Goal: Check status: Check status

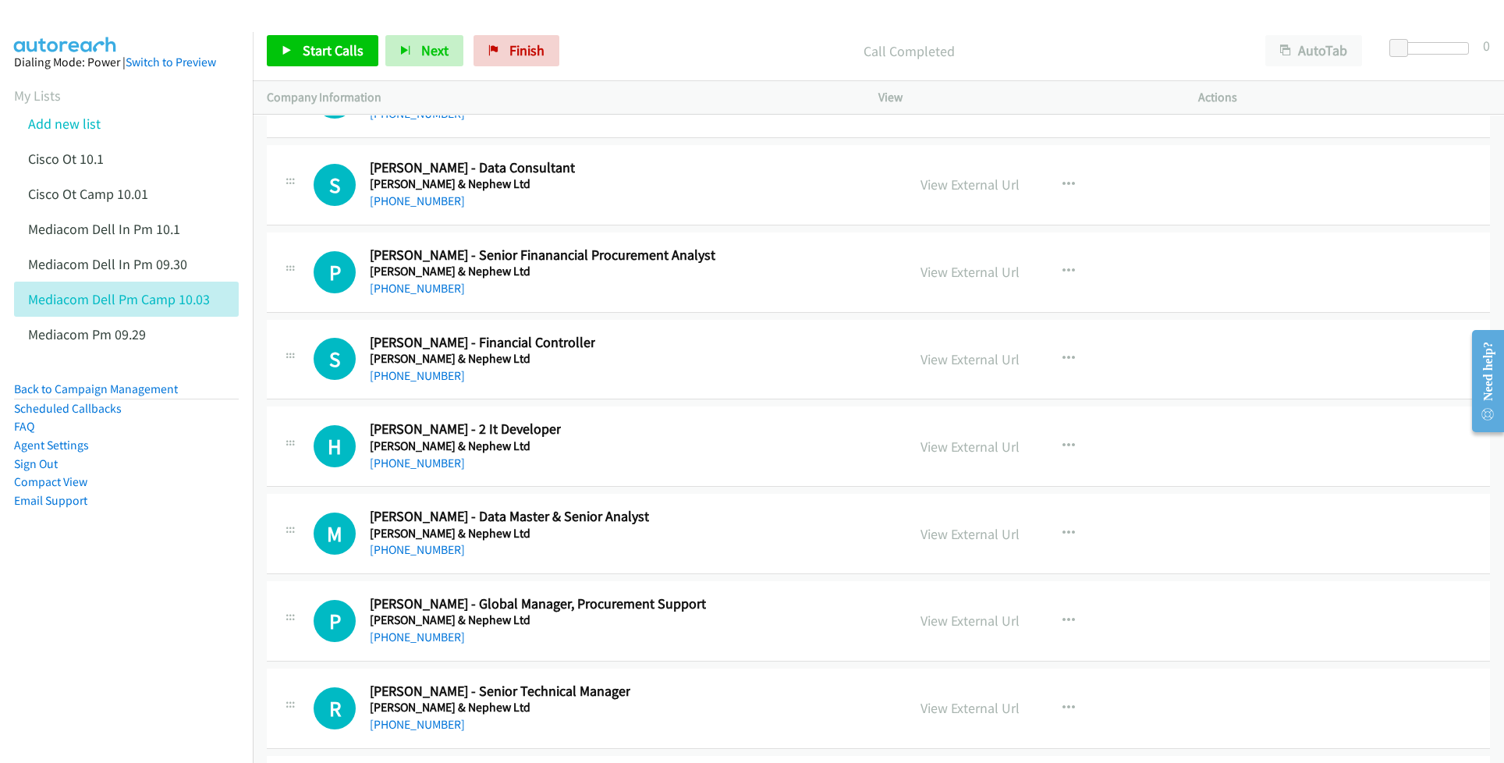
scroll to position [32140, 0]
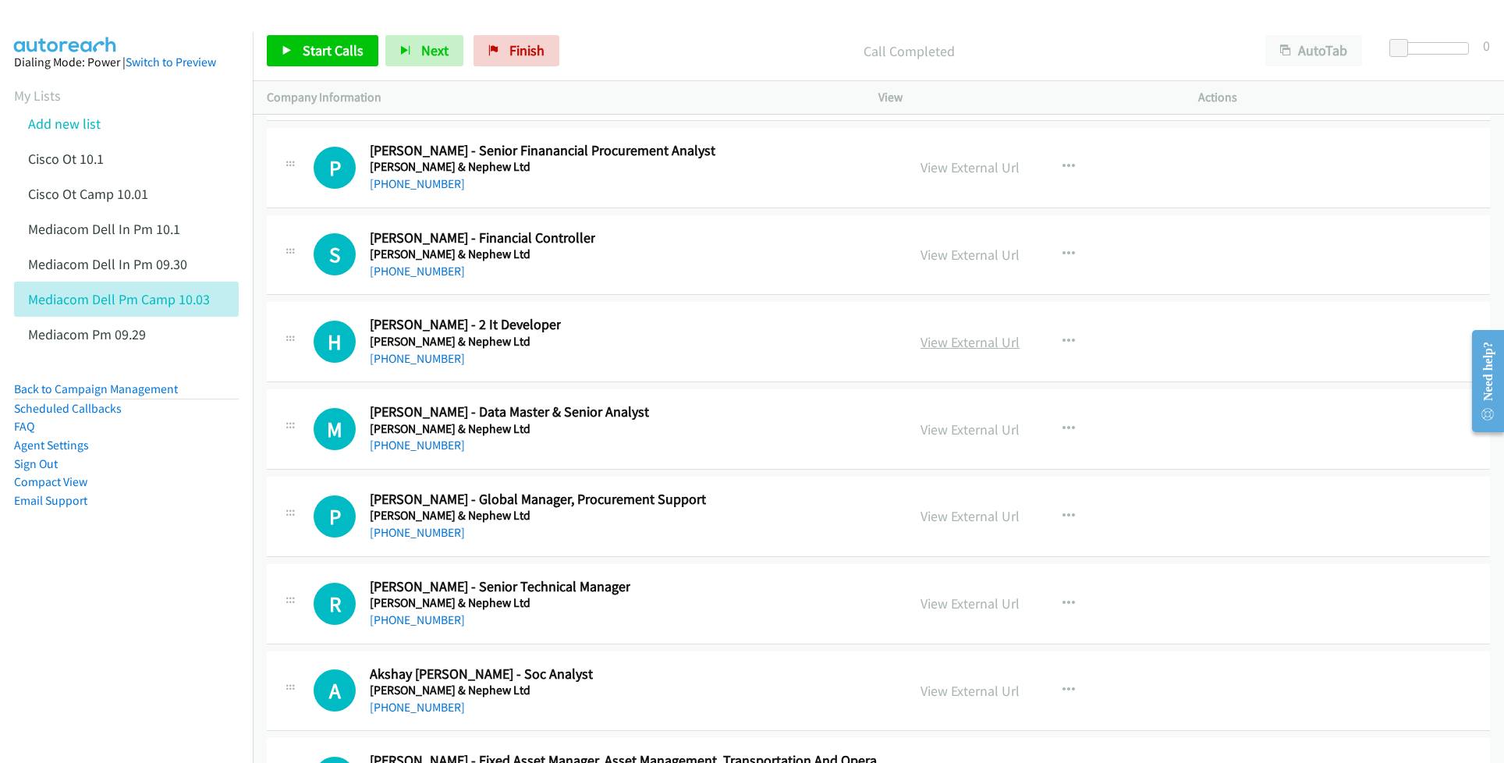
click at [966, 351] on link "View External Url" at bounding box center [970, 342] width 99 height 18
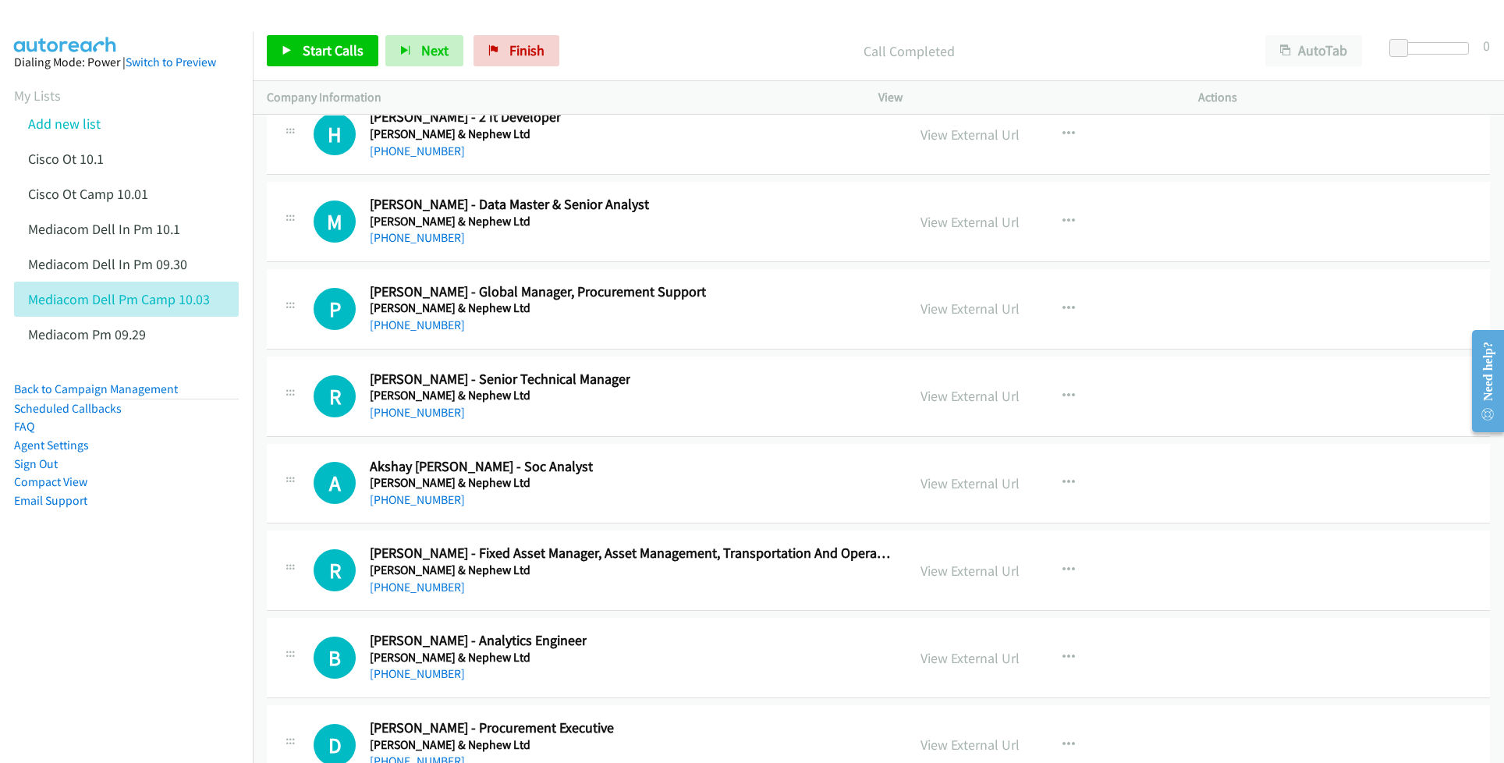
scroll to position [32452, 0]
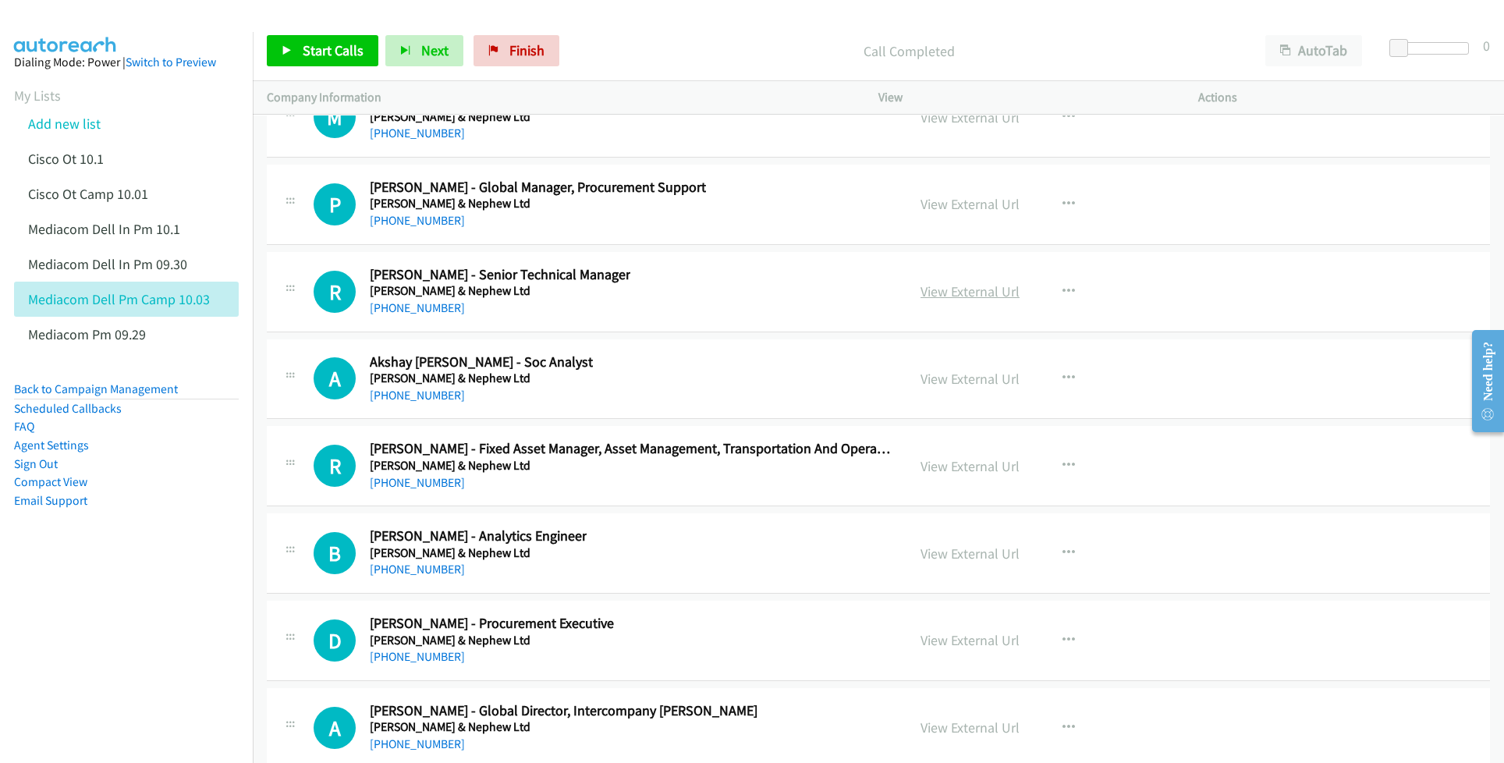
click at [956, 300] on link "View External Url" at bounding box center [970, 291] width 99 height 18
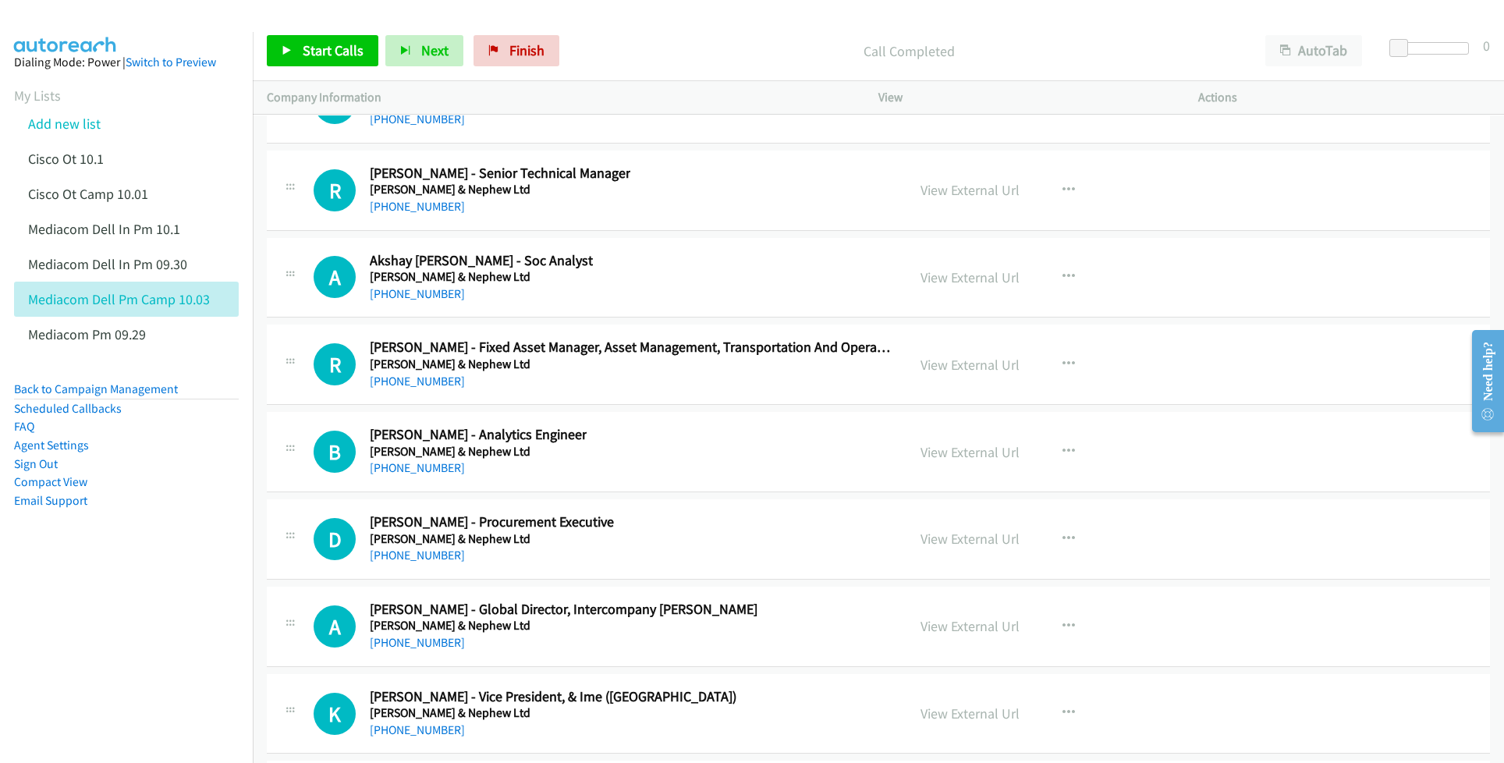
scroll to position [32556, 0]
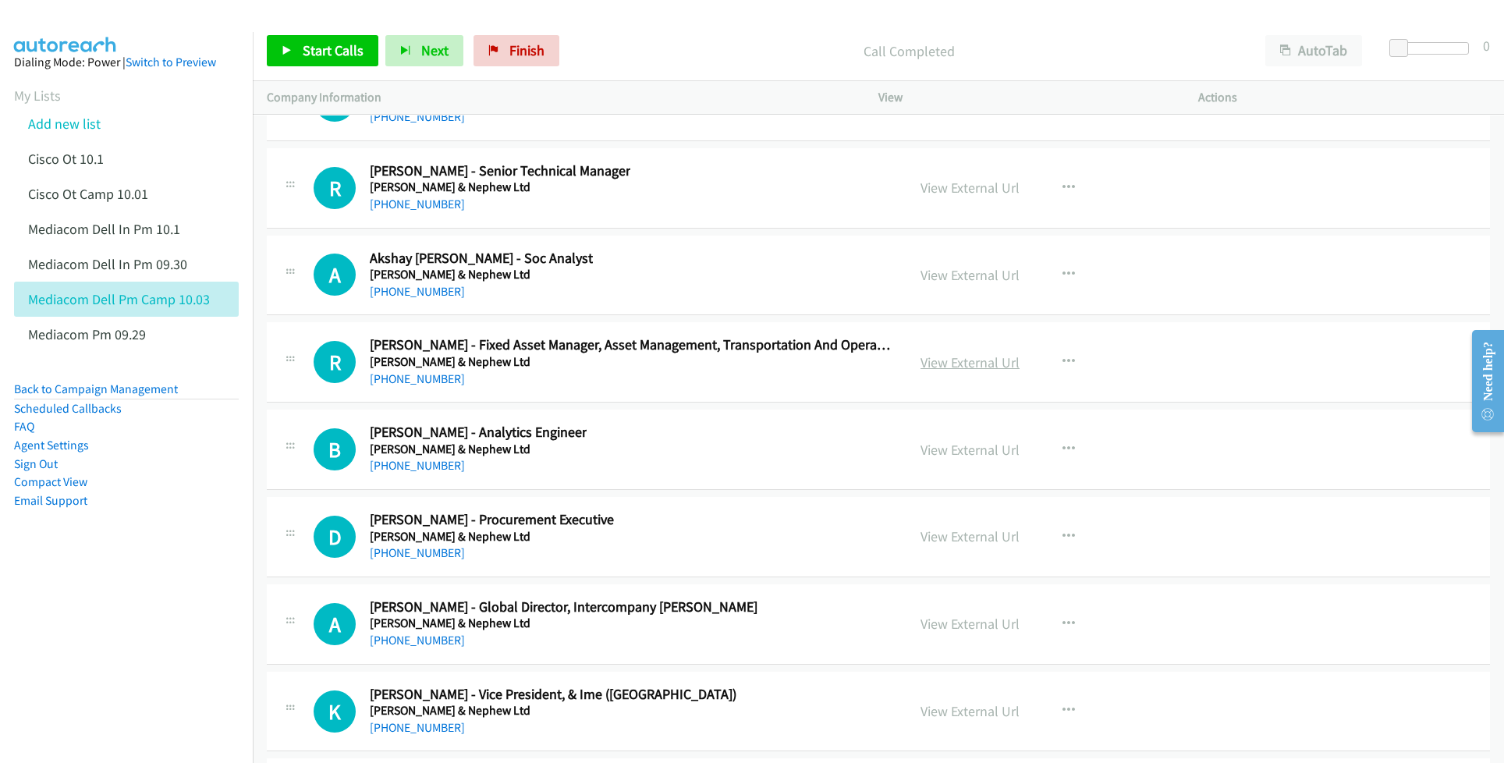
click at [949, 371] on link "View External Url" at bounding box center [970, 362] width 99 height 18
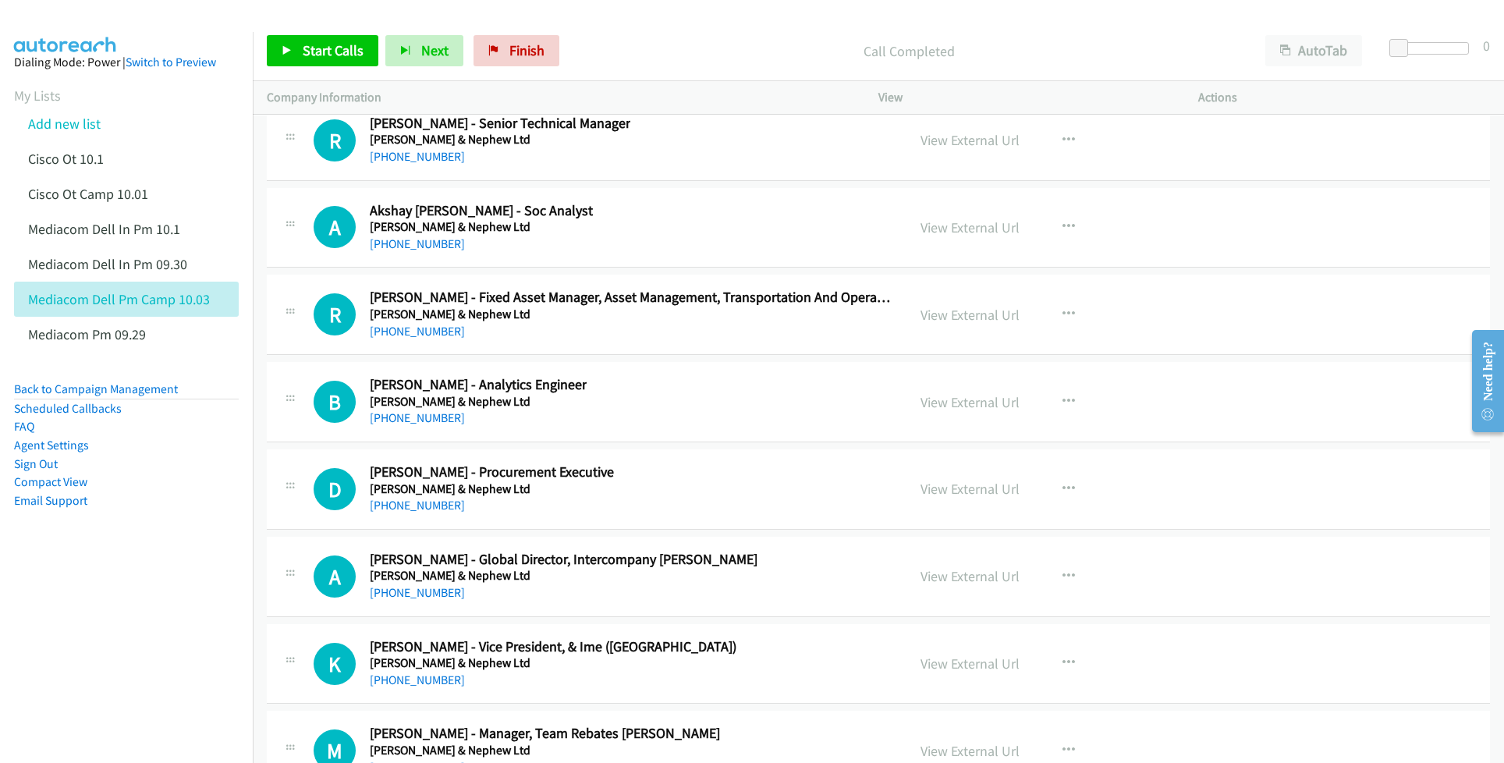
scroll to position [32659, 0]
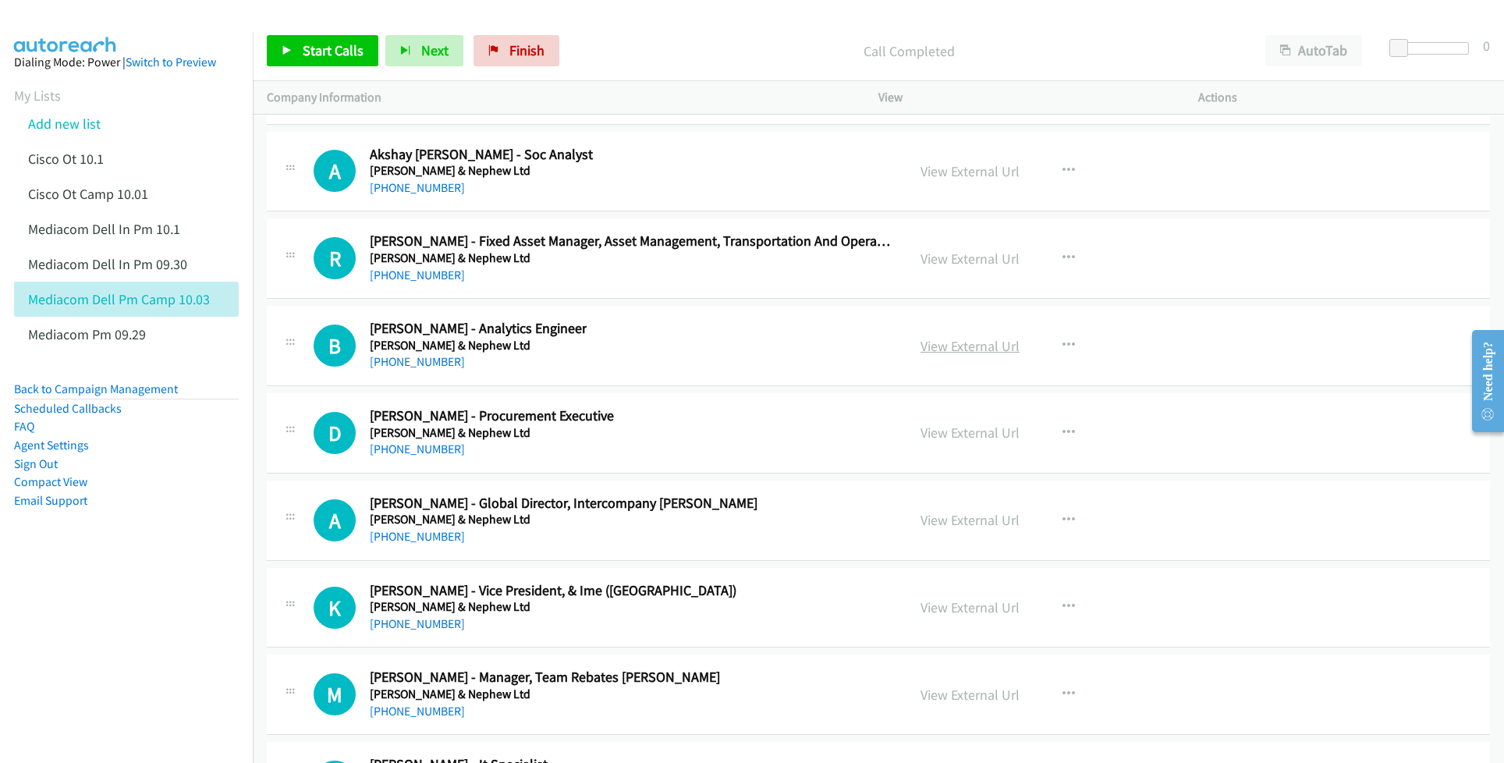
click at [950, 355] on link "View External Url" at bounding box center [970, 346] width 99 height 18
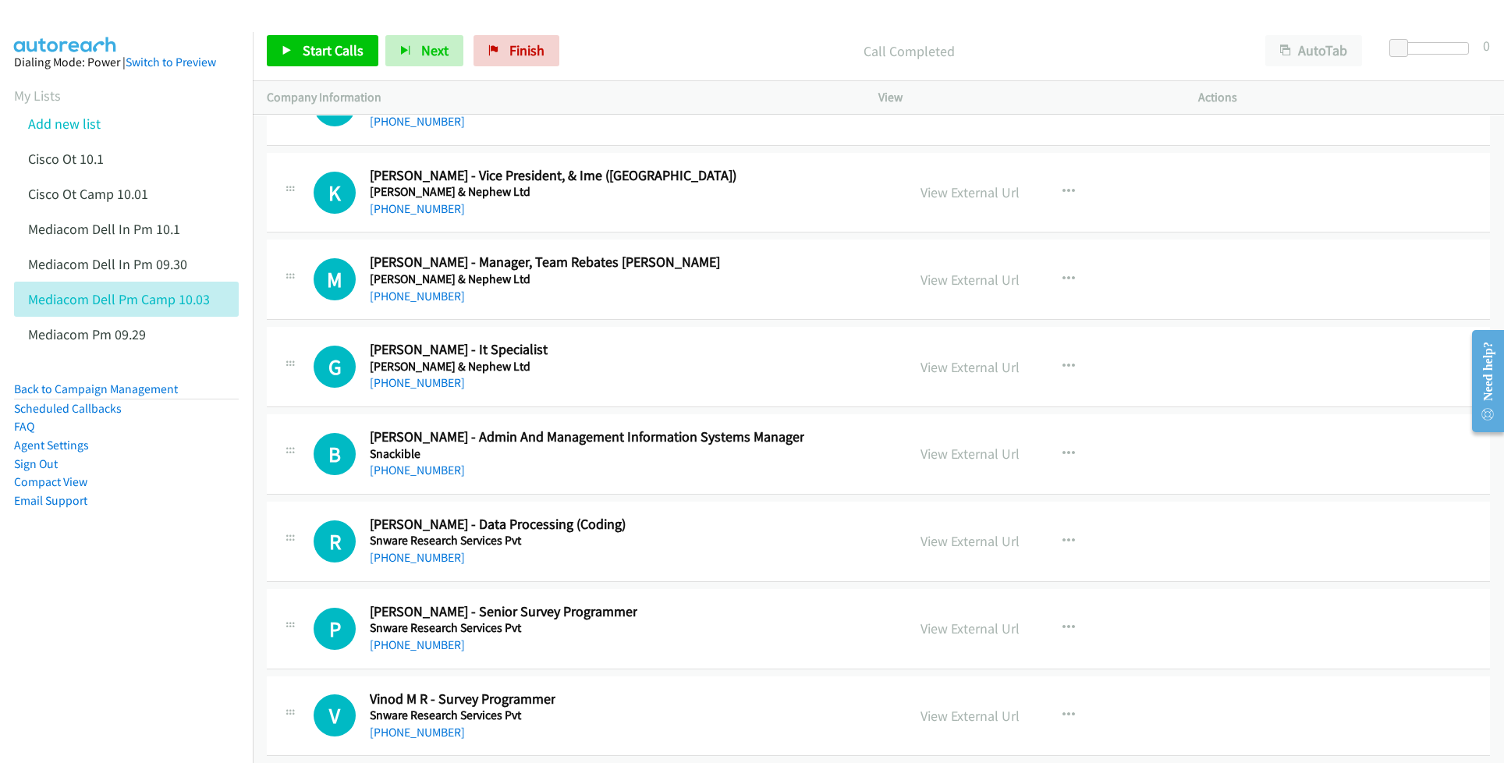
scroll to position [33076, 0]
drag, startPoint x: 956, startPoint y: 457, endPoint x: 722, endPoint y: 537, distance: 247.9
click at [943, 374] on link "View External Url" at bounding box center [970, 366] width 99 height 18
click at [949, 461] on link "View External Url" at bounding box center [970, 452] width 99 height 18
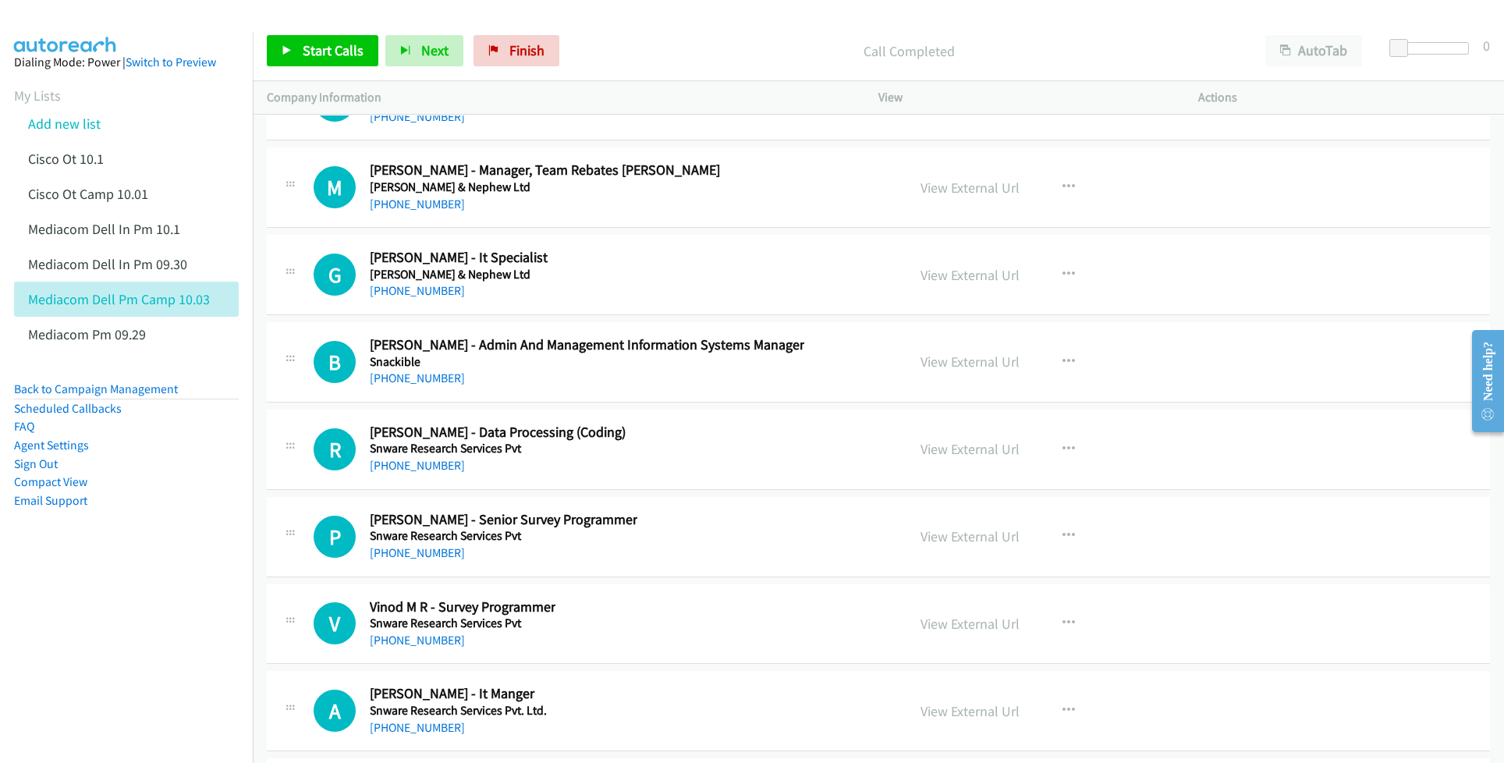
scroll to position [33283, 0]
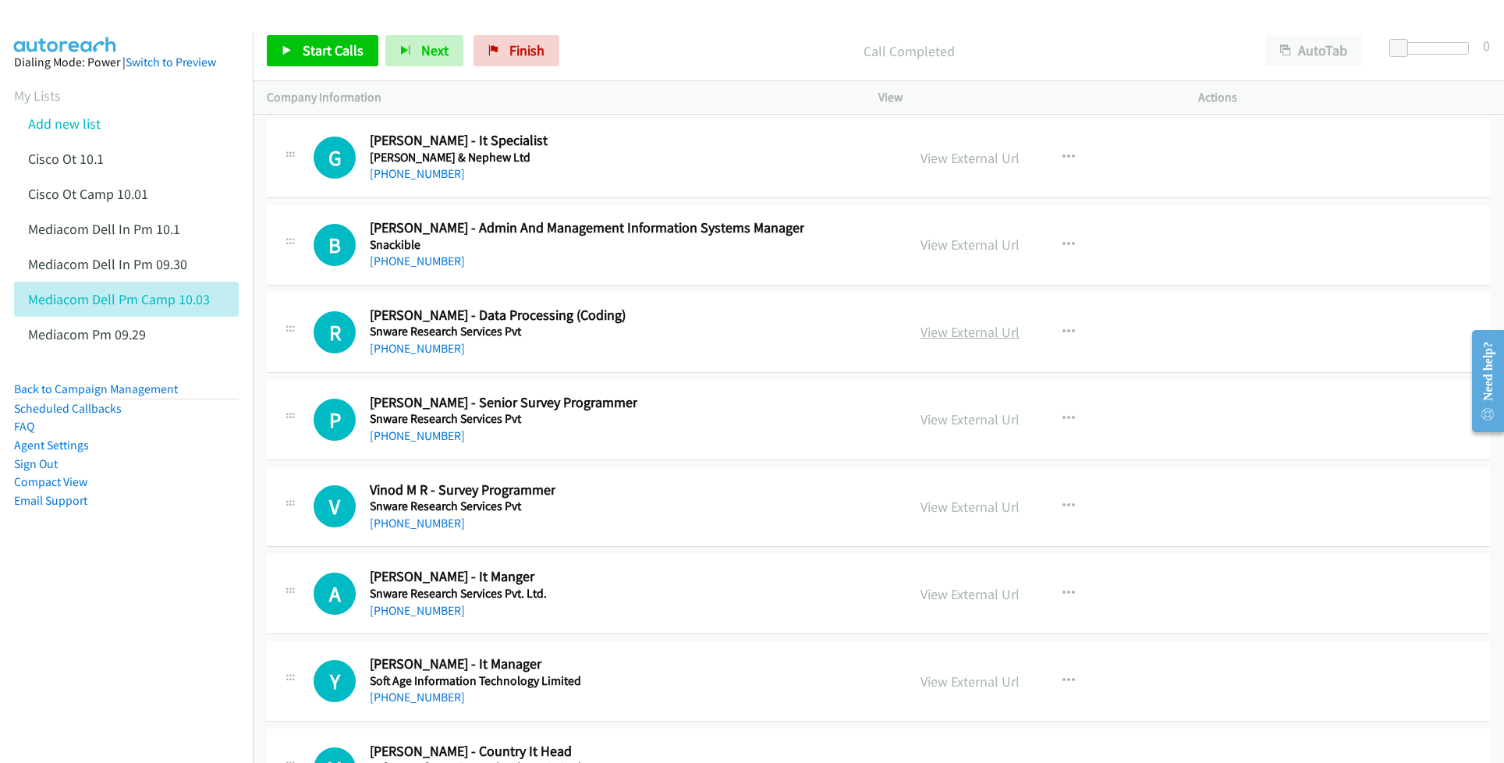
click at [960, 341] on link "View External Url" at bounding box center [970, 332] width 99 height 18
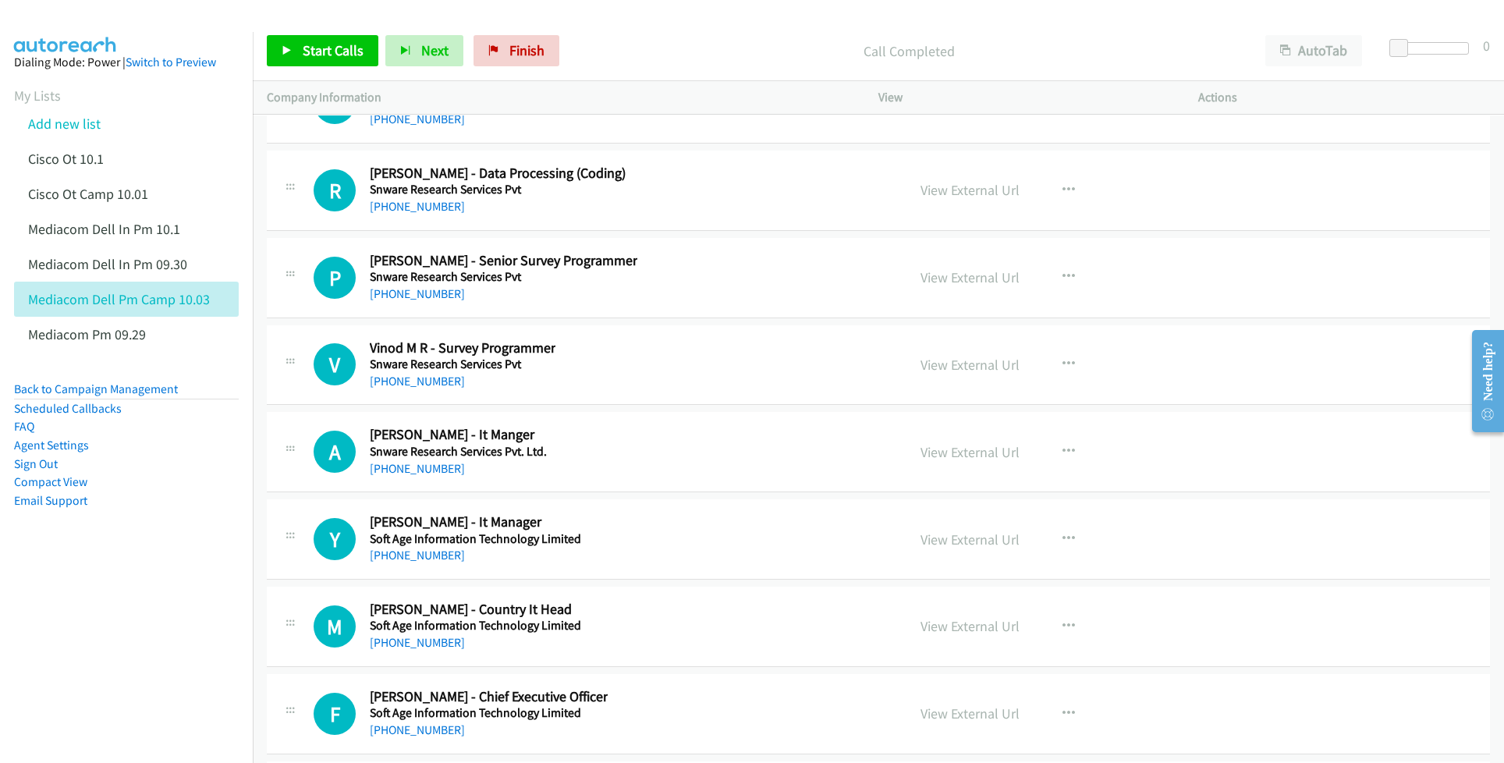
scroll to position [33492, 0]
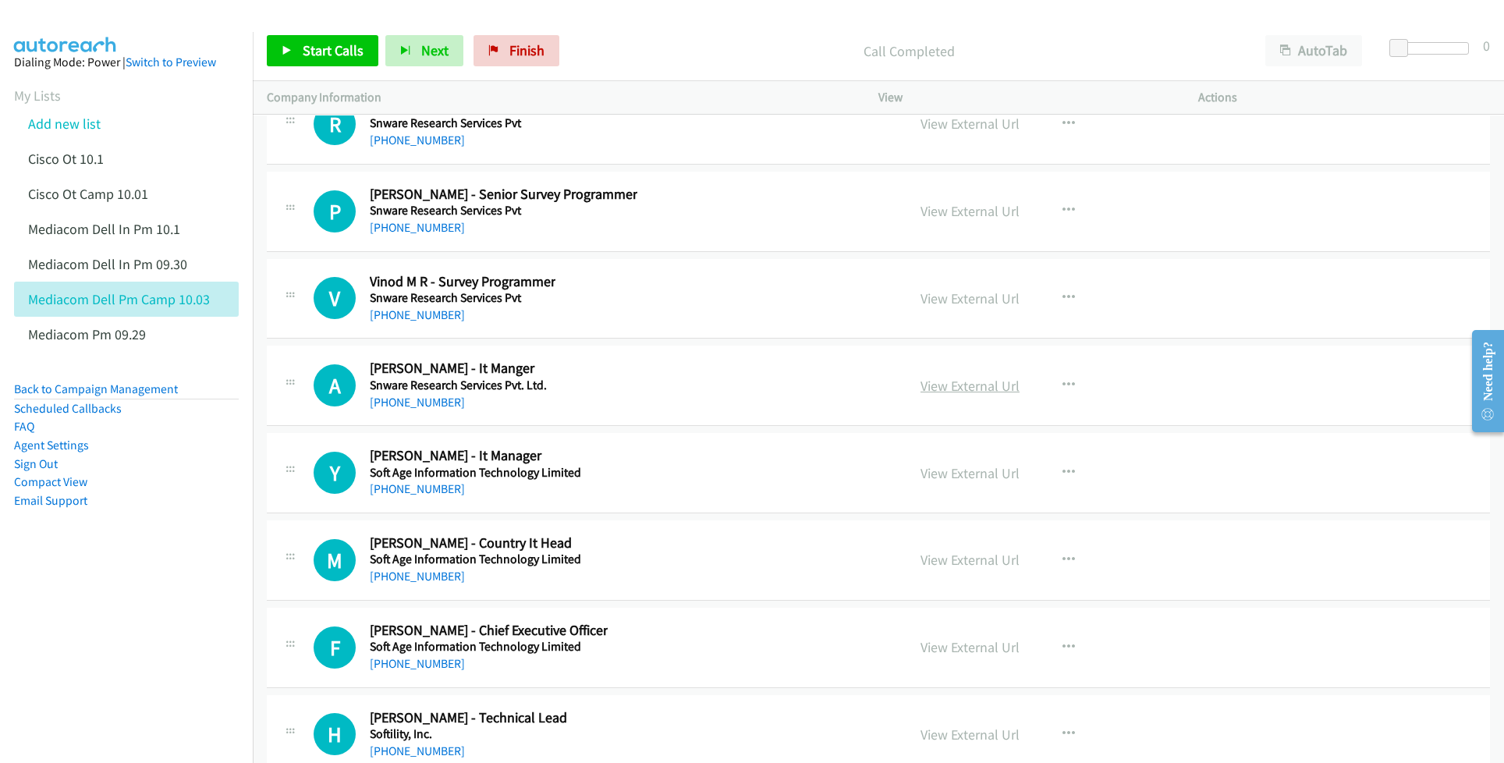
click at [946, 395] on link "View External Url" at bounding box center [970, 386] width 99 height 18
click at [943, 482] on link "View External Url" at bounding box center [970, 473] width 99 height 18
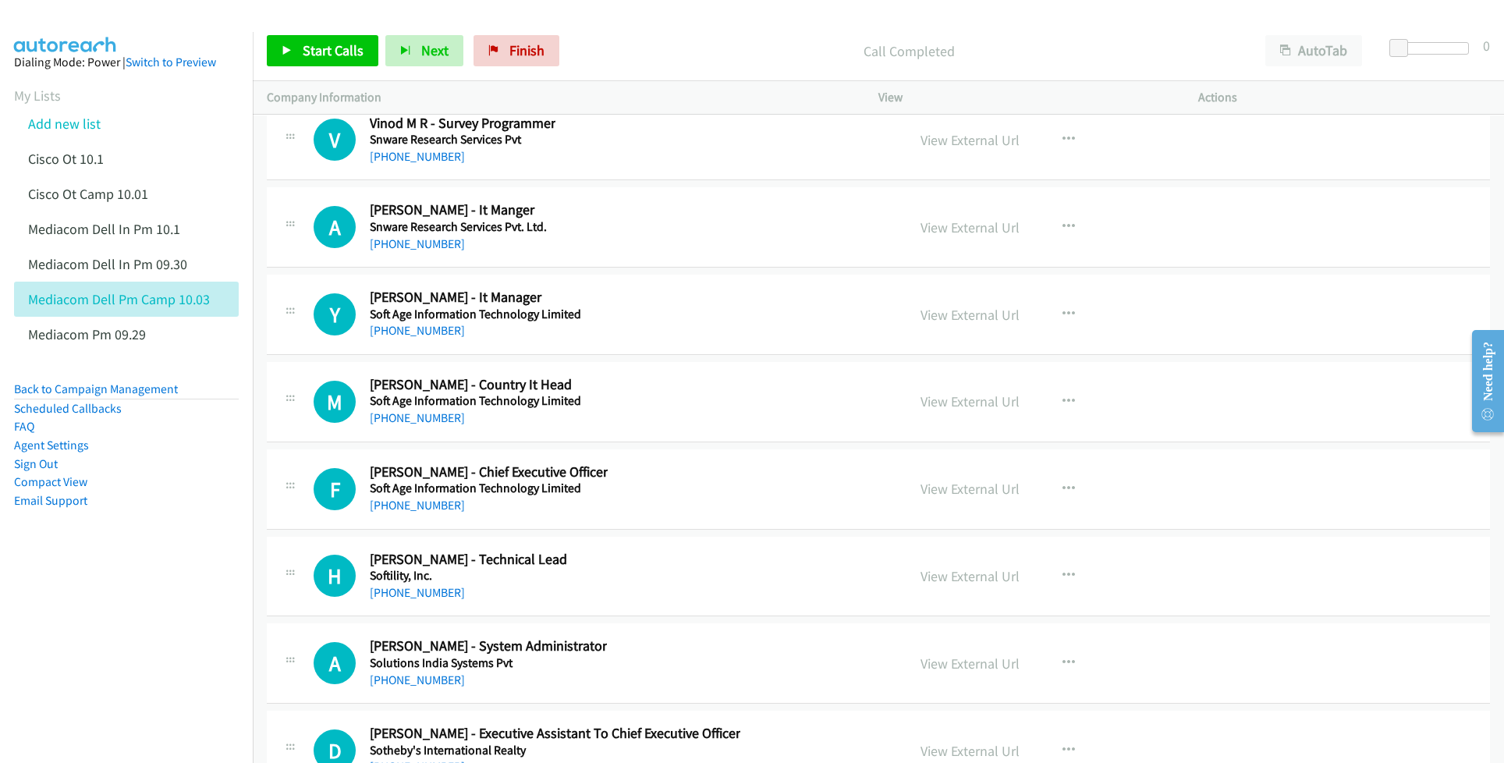
scroll to position [33700, 0]
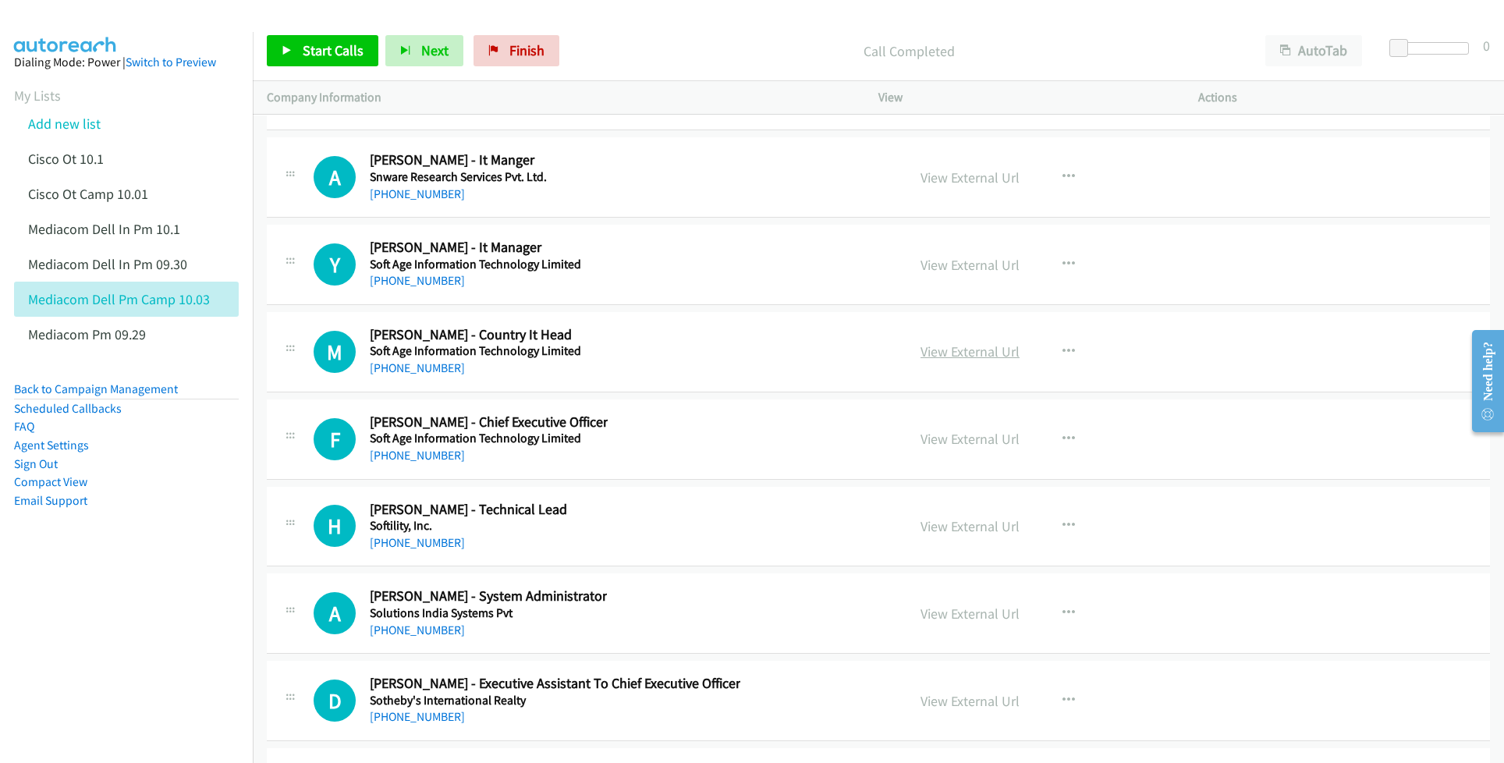
click at [937, 360] on link "View External Url" at bounding box center [970, 351] width 99 height 18
click at [939, 448] on link "View External Url" at bounding box center [970, 439] width 99 height 18
click at [947, 535] on link "View External Url" at bounding box center [970, 526] width 99 height 18
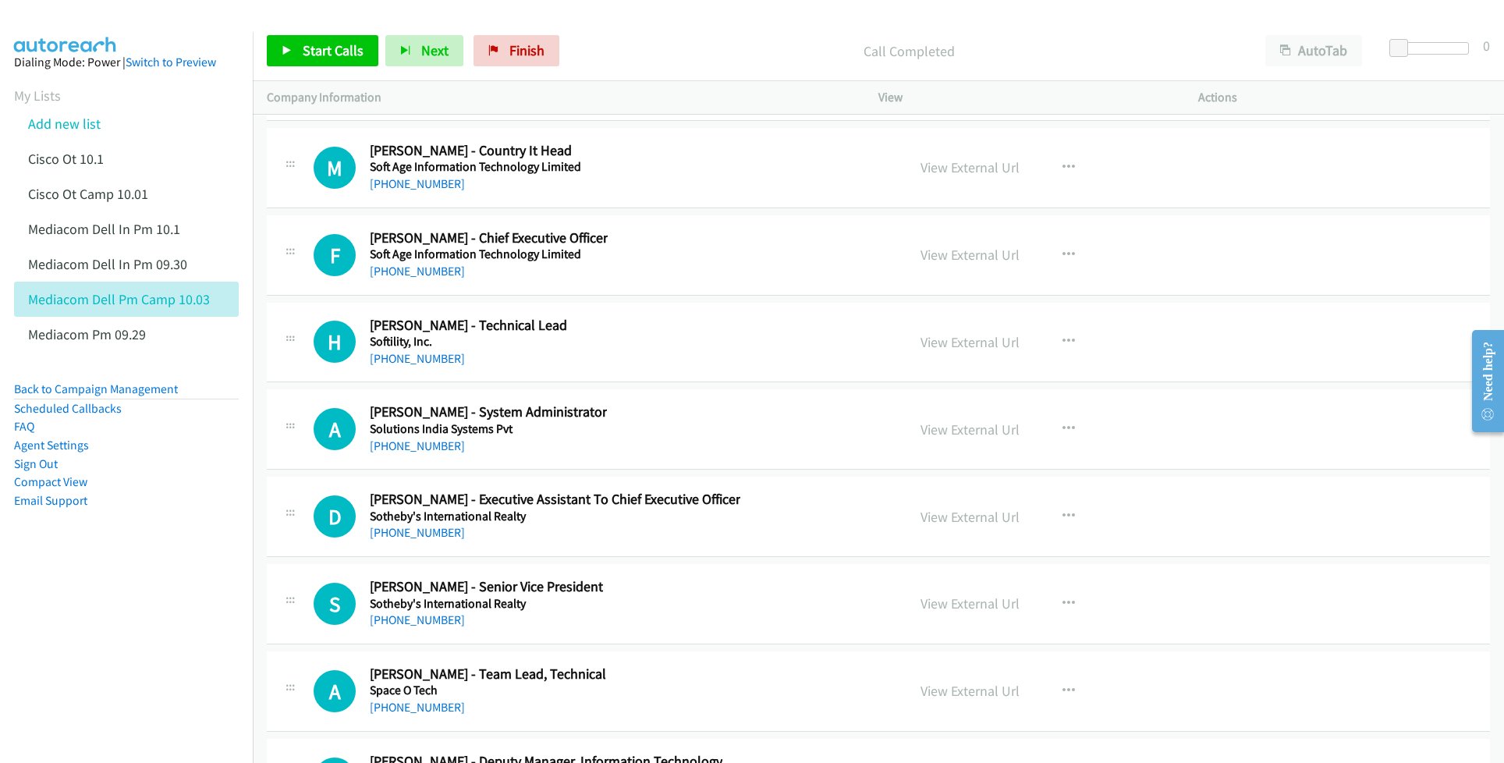
scroll to position [33907, 0]
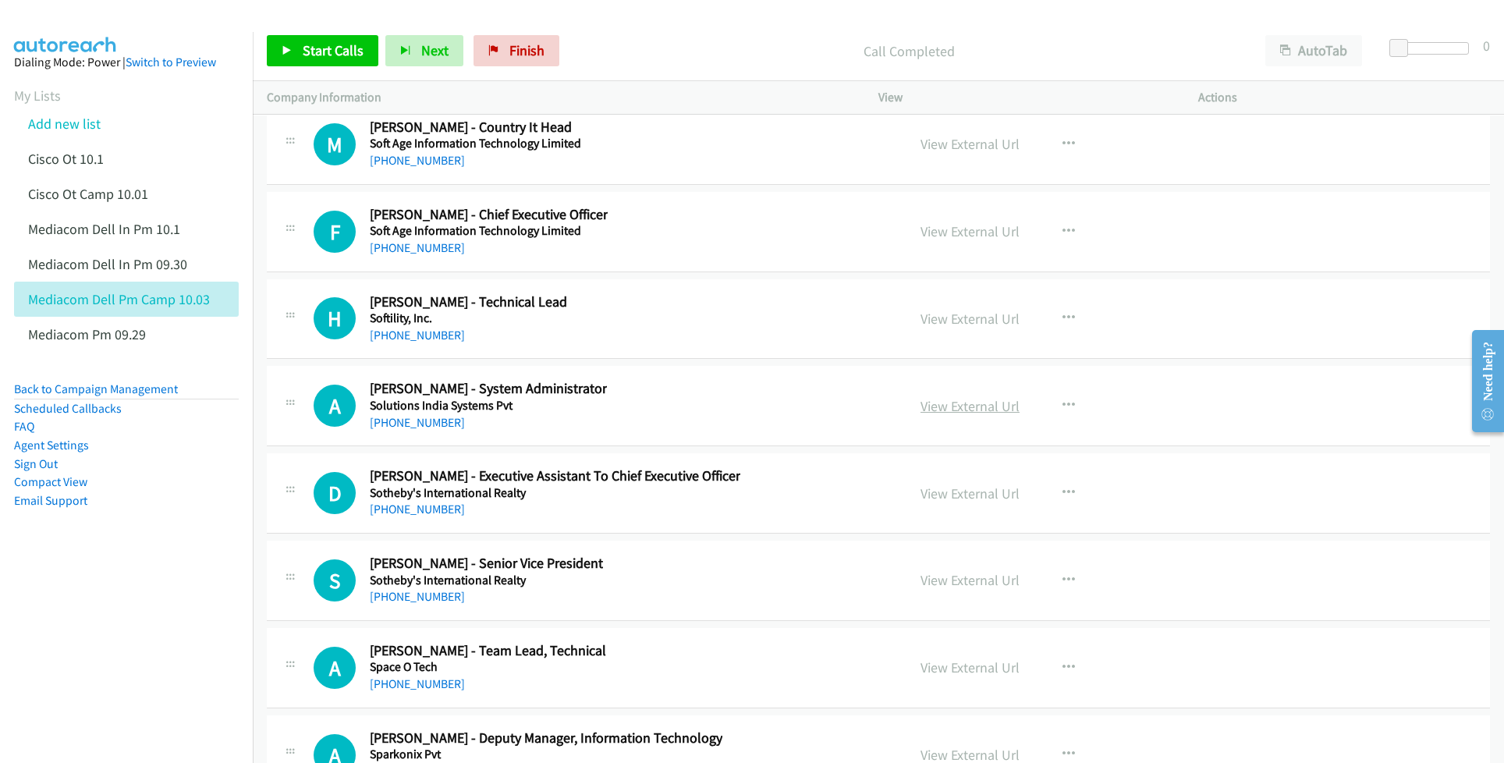
click at [942, 415] on link "View External Url" at bounding box center [970, 406] width 99 height 18
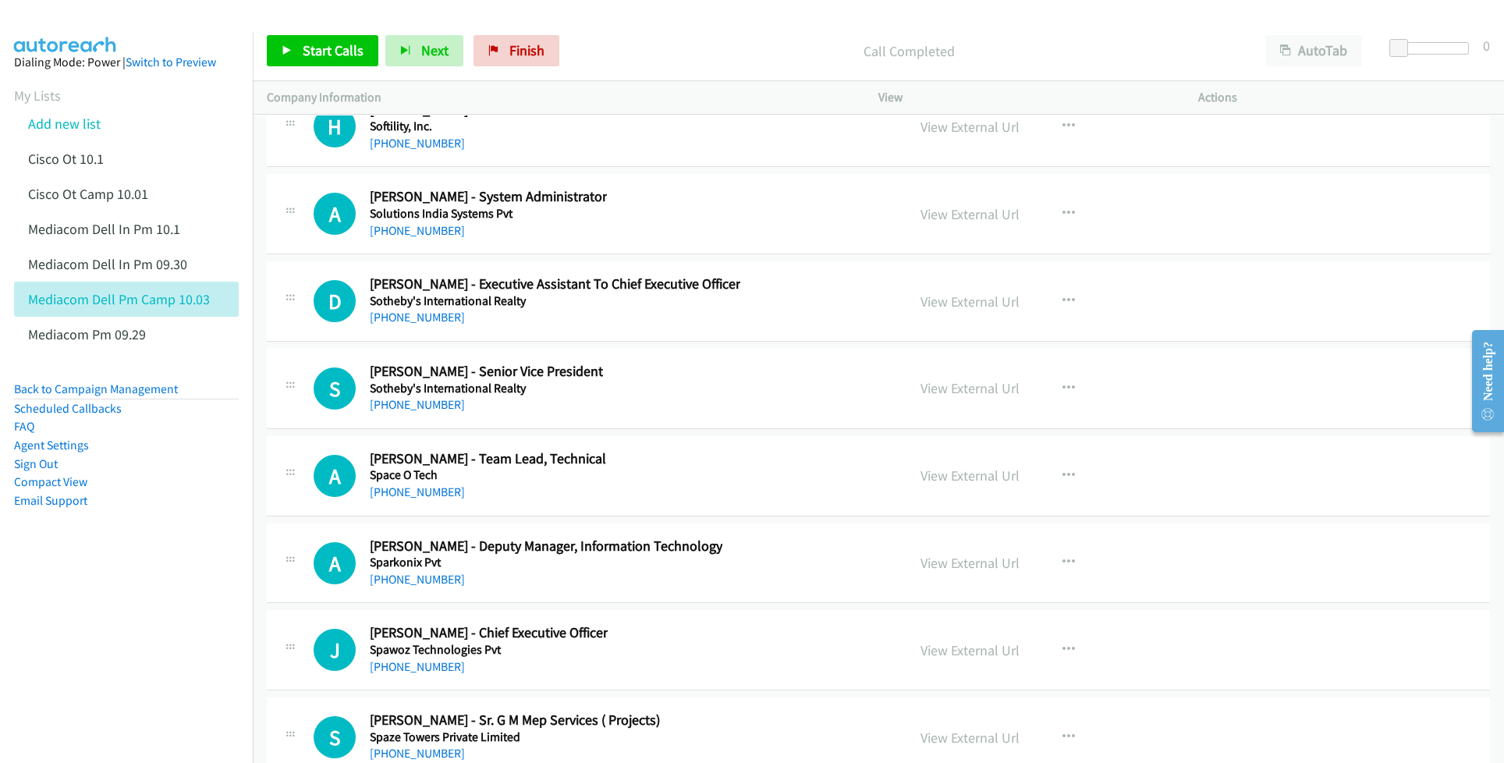
scroll to position [34116, 0]
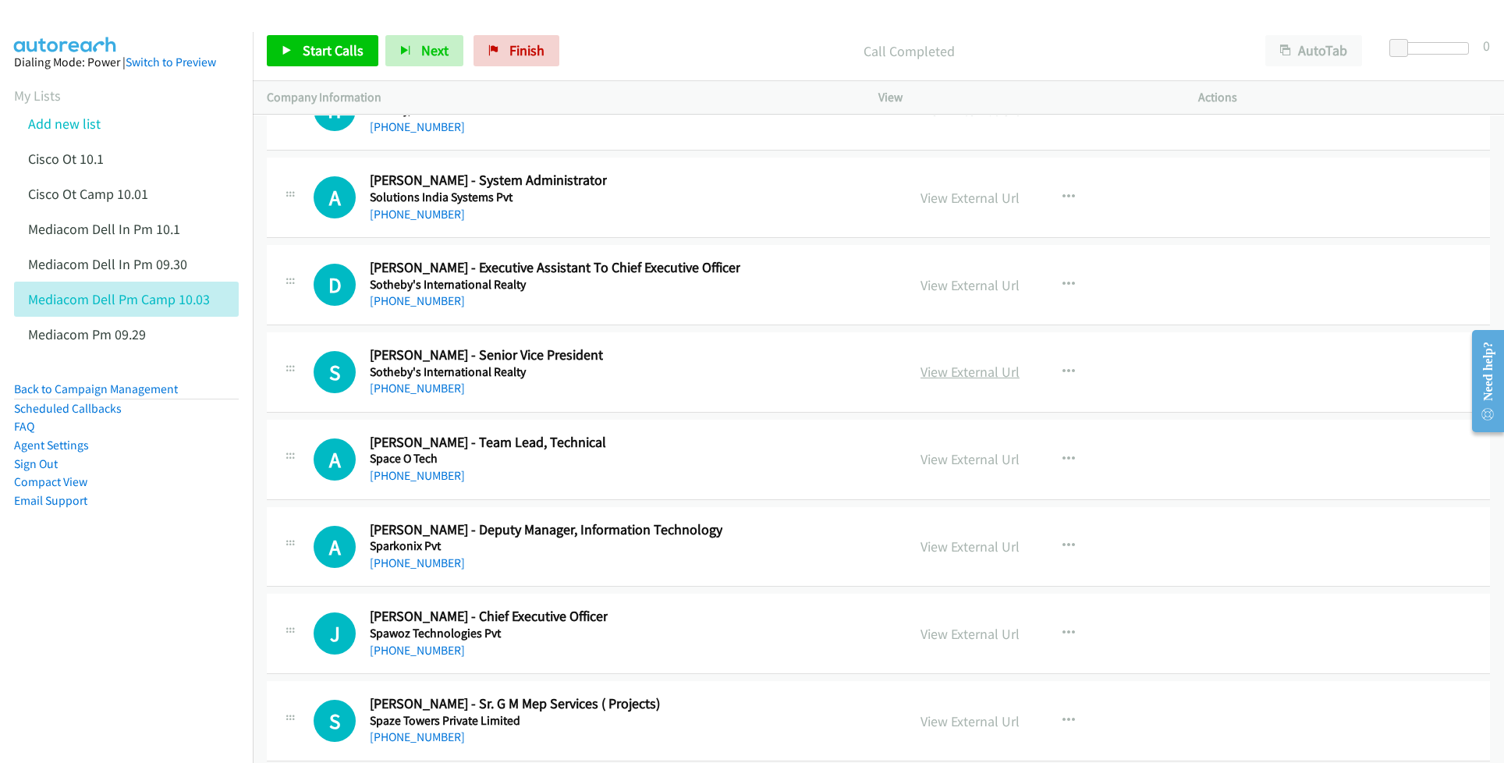
click at [966, 381] on link "View External Url" at bounding box center [970, 372] width 99 height 18
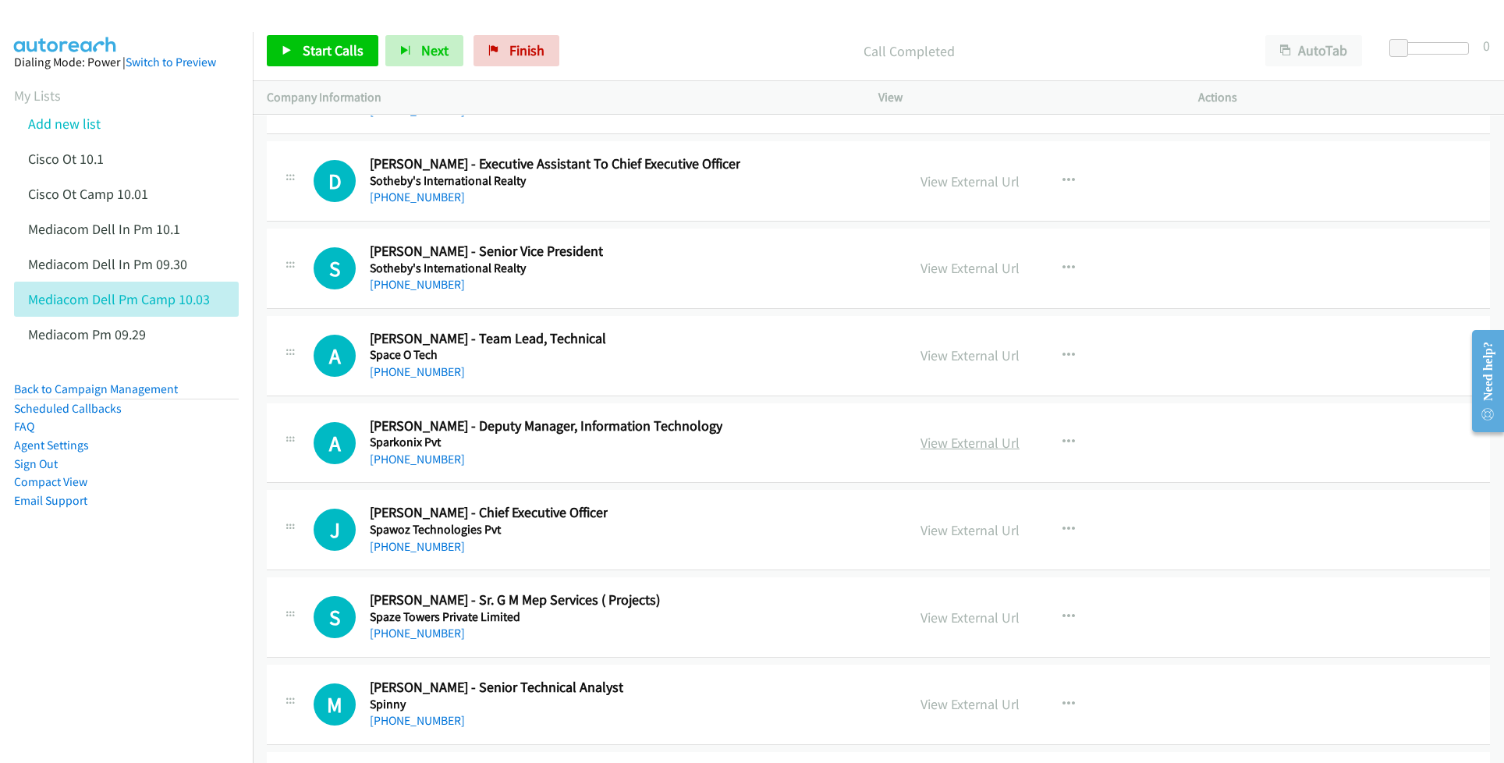
click at [945, 452] on link "View External Url" at bounding box center [970, 443] width 99 height 18
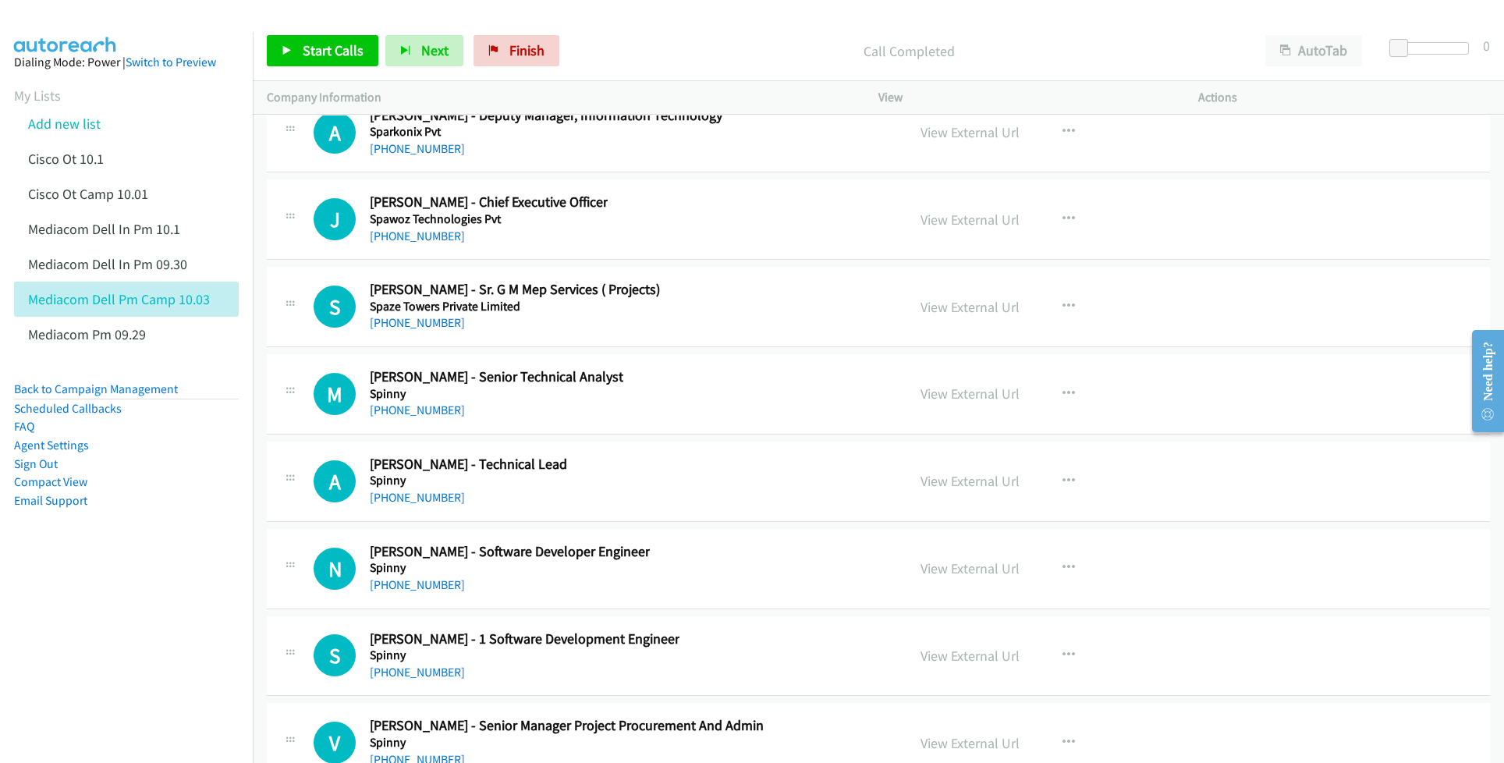
scroll to position [34531, 0]
click at [960, 401] on link "View External Url" at bounding box center [970, 392] width 99 height 18
click at [972, 576] on link "View External Url" at bounding box center [970, 567] width 99 height 18
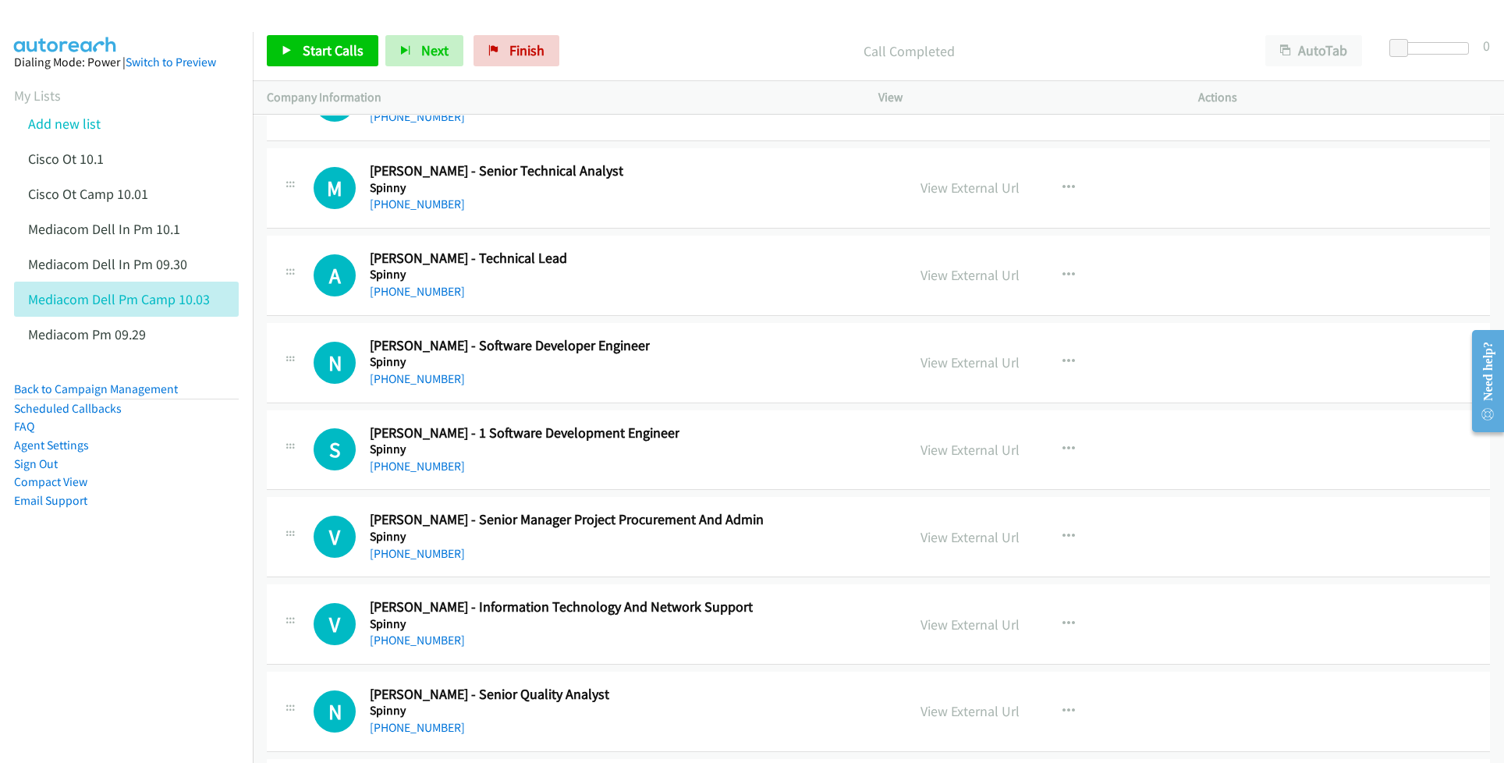
scroll to position [34740, 0]
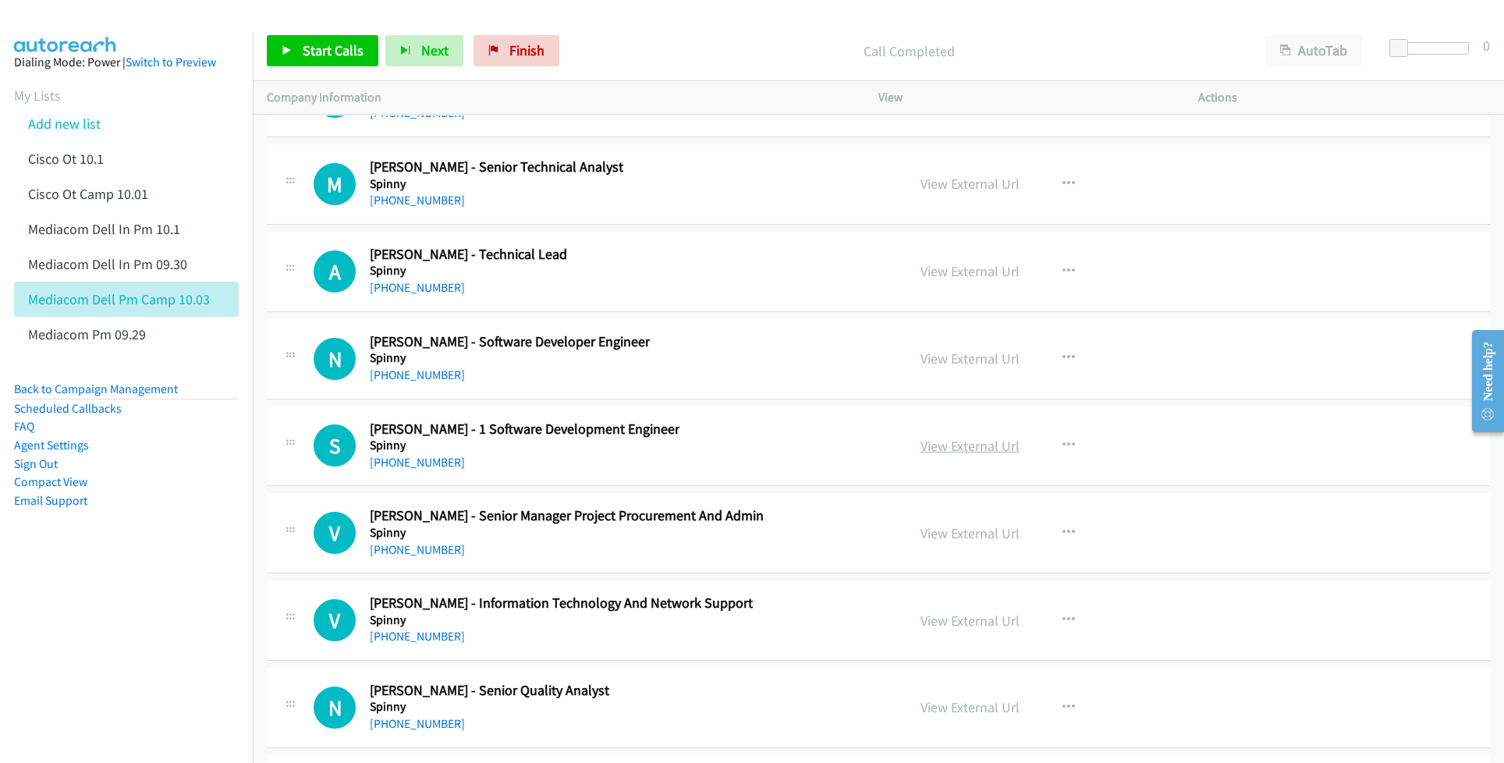
click at [931, 455] on link "View External Url" at bounding box center [970, 446] width 99 height 18
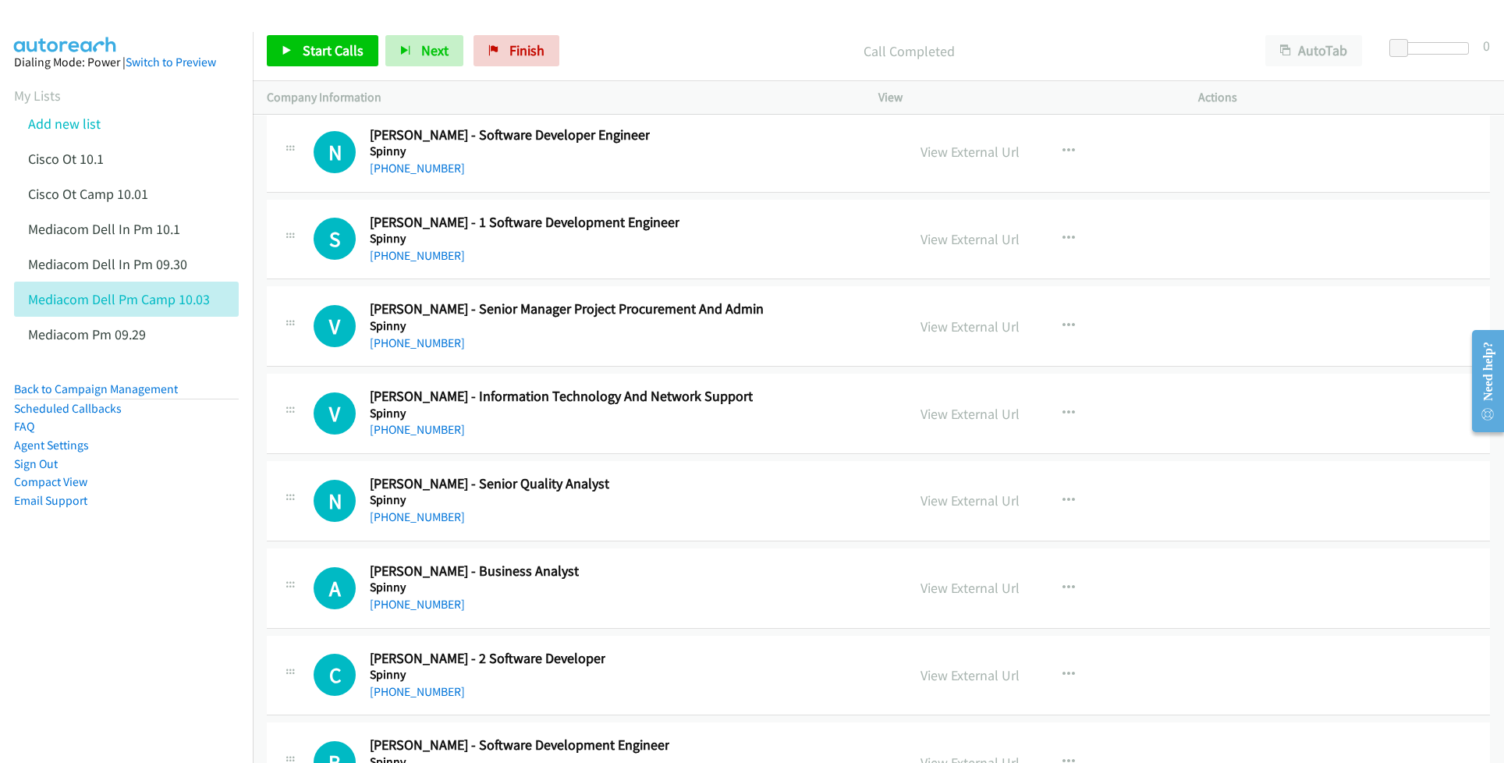
scroll to position [34948, 0]
click at [949, 421] on link "View External Url" at bounding box center [970, 412] width 99 height 18
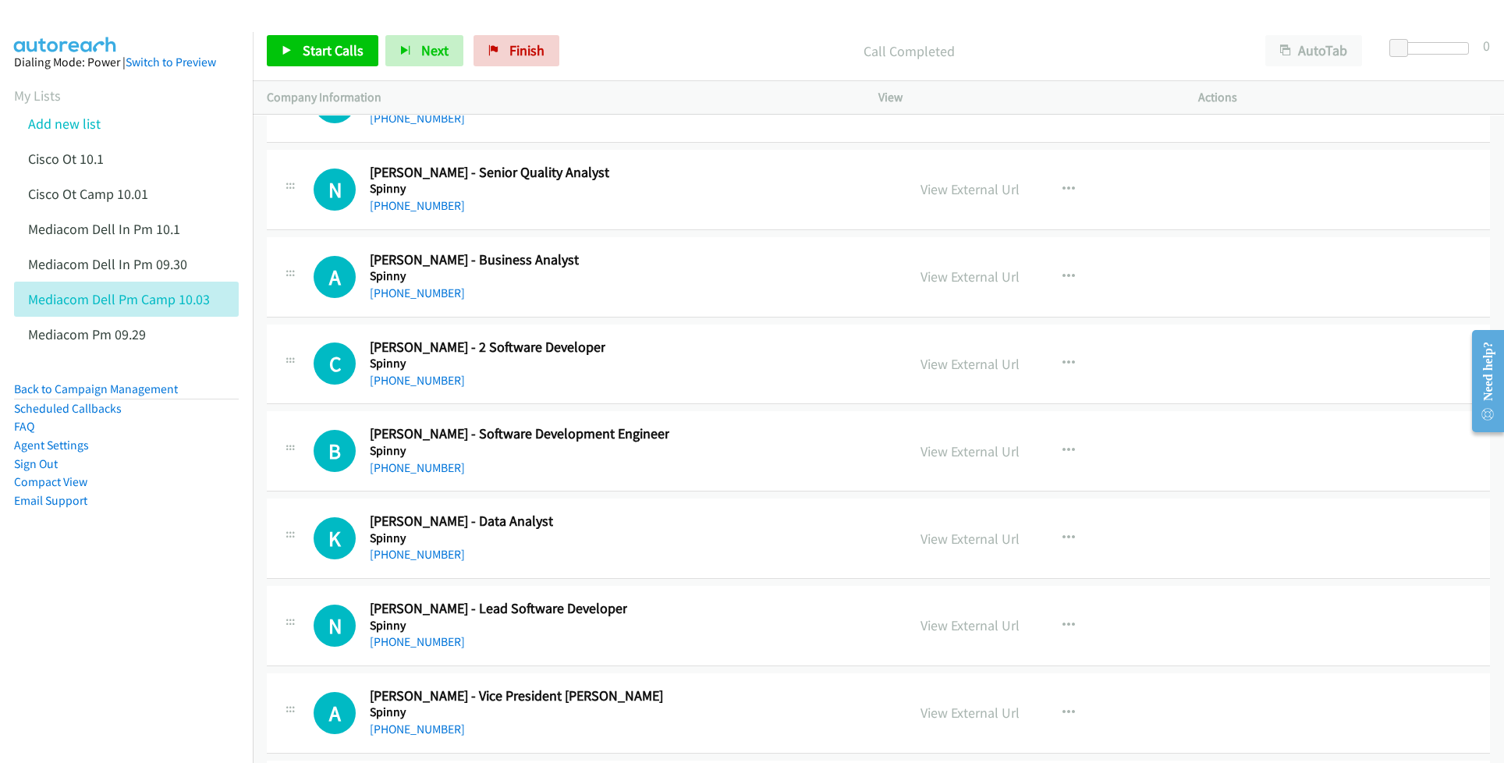
scroll to position [35260, 0]
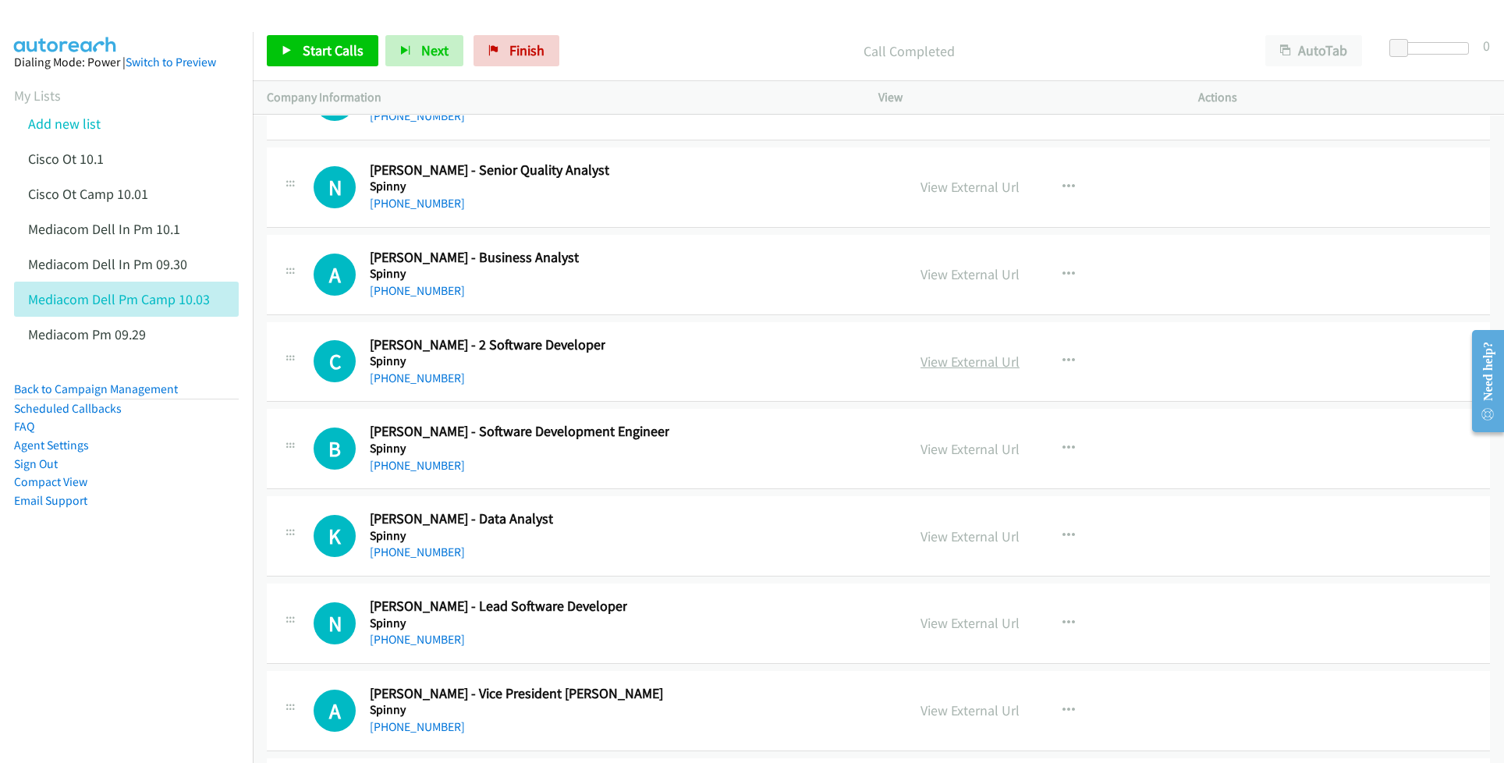
click at [966, 371] on link "View External Url" at bounding box center [970, 362] width 99 height 18
click at [984, 458] on link "View External Url" at bounding box center [970, 449] width 99 height 18
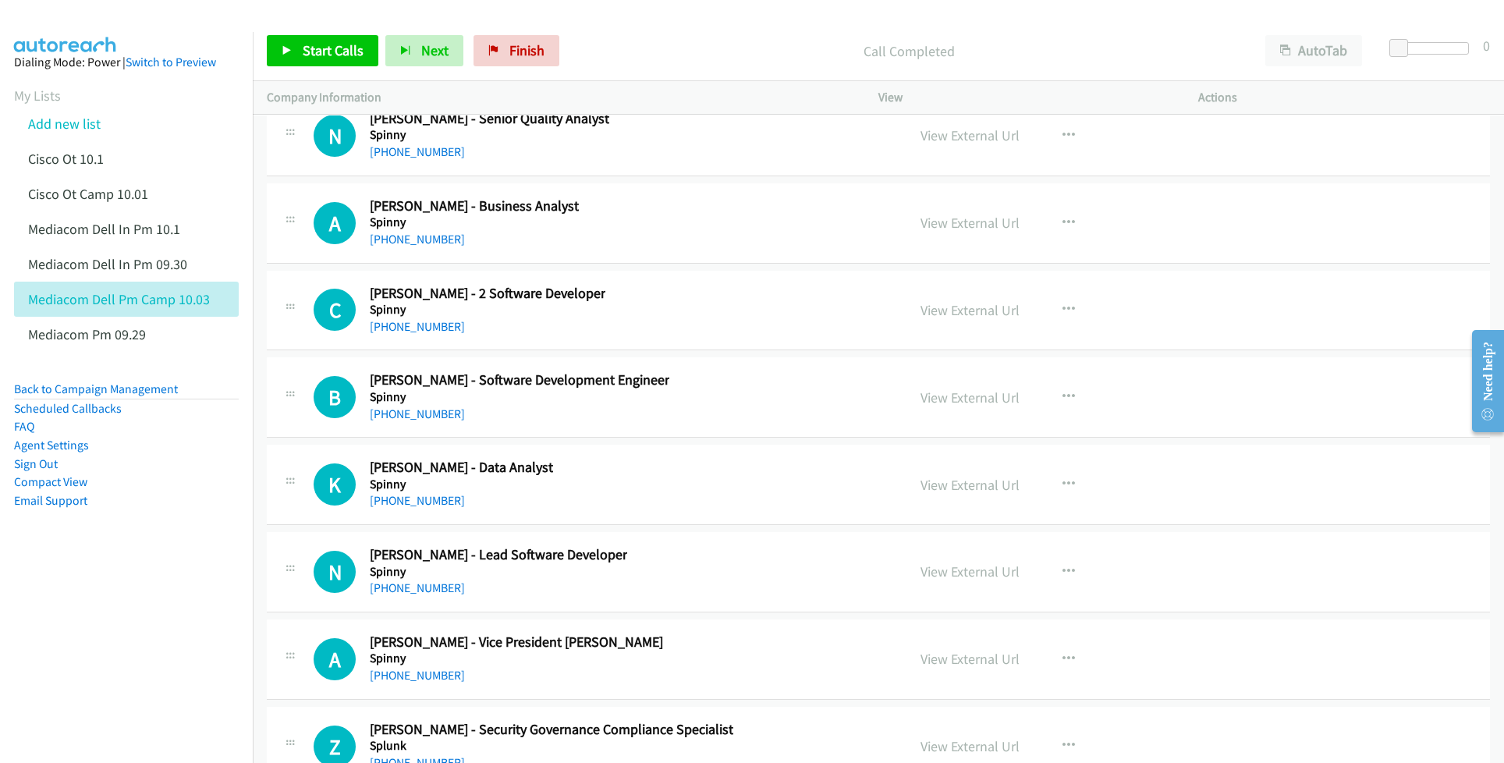
scroll to position [35364, 0]
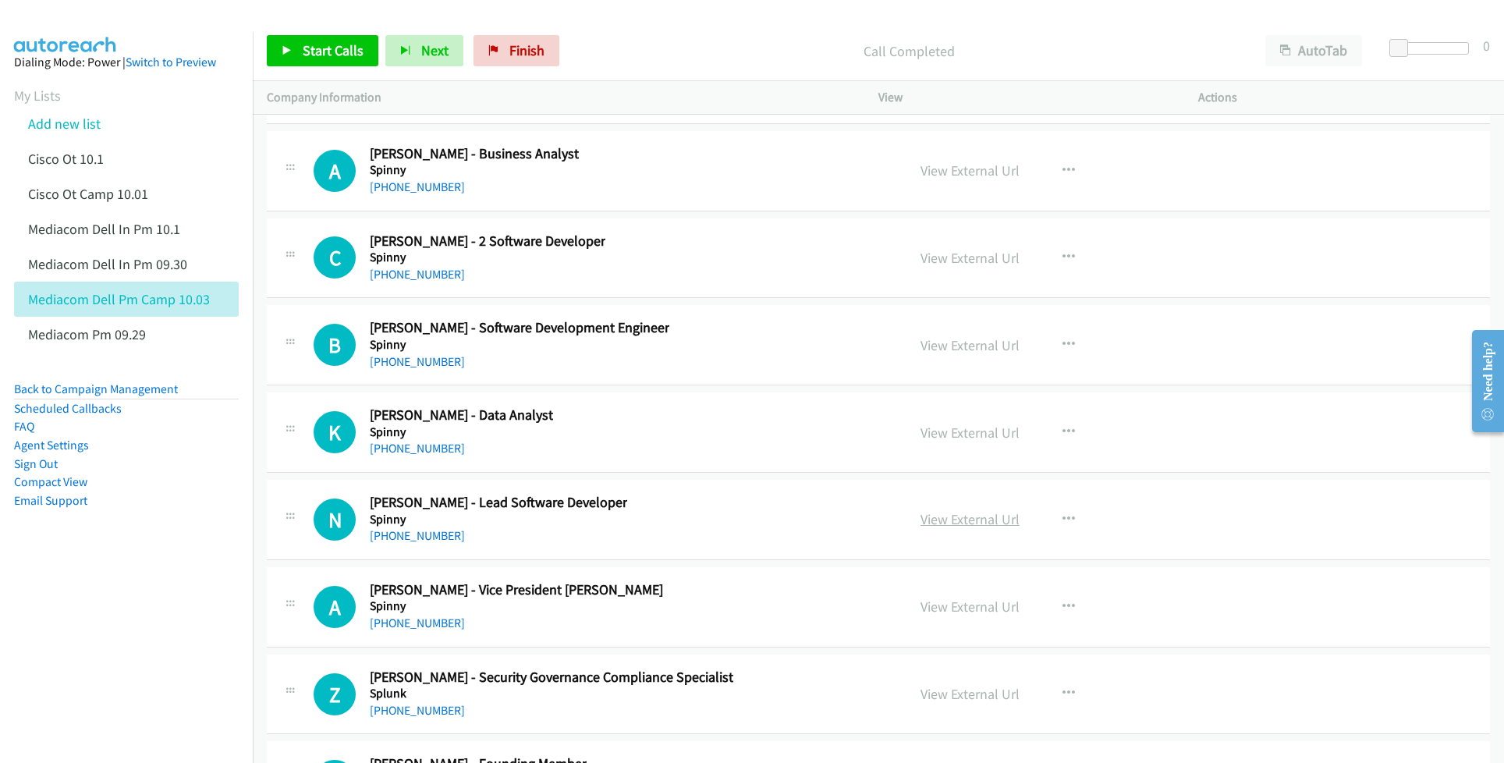
click at [928, 528] on link "View External Url" at bounding box center [970, 519] width 99 height 18
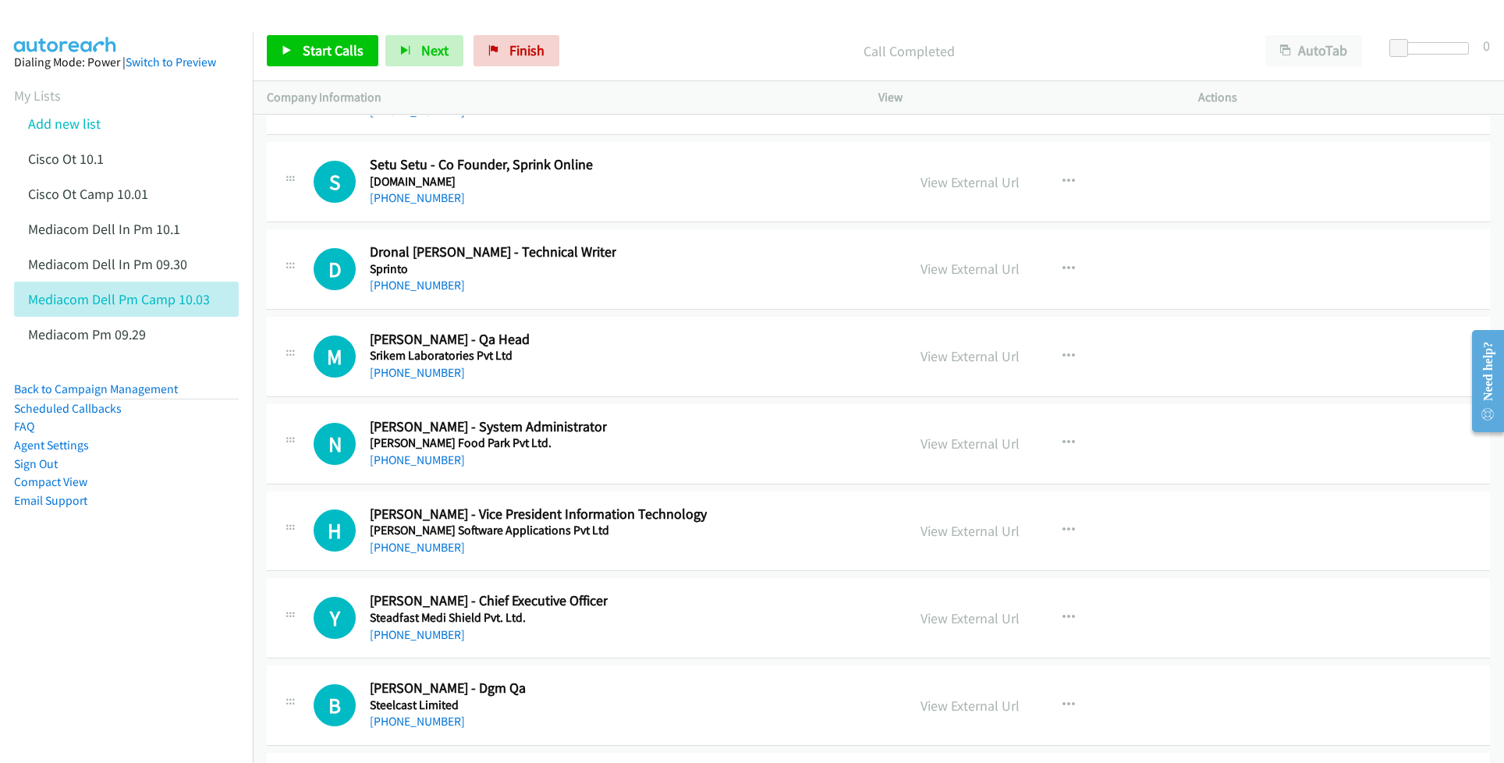
scroll to position [36092, 0]
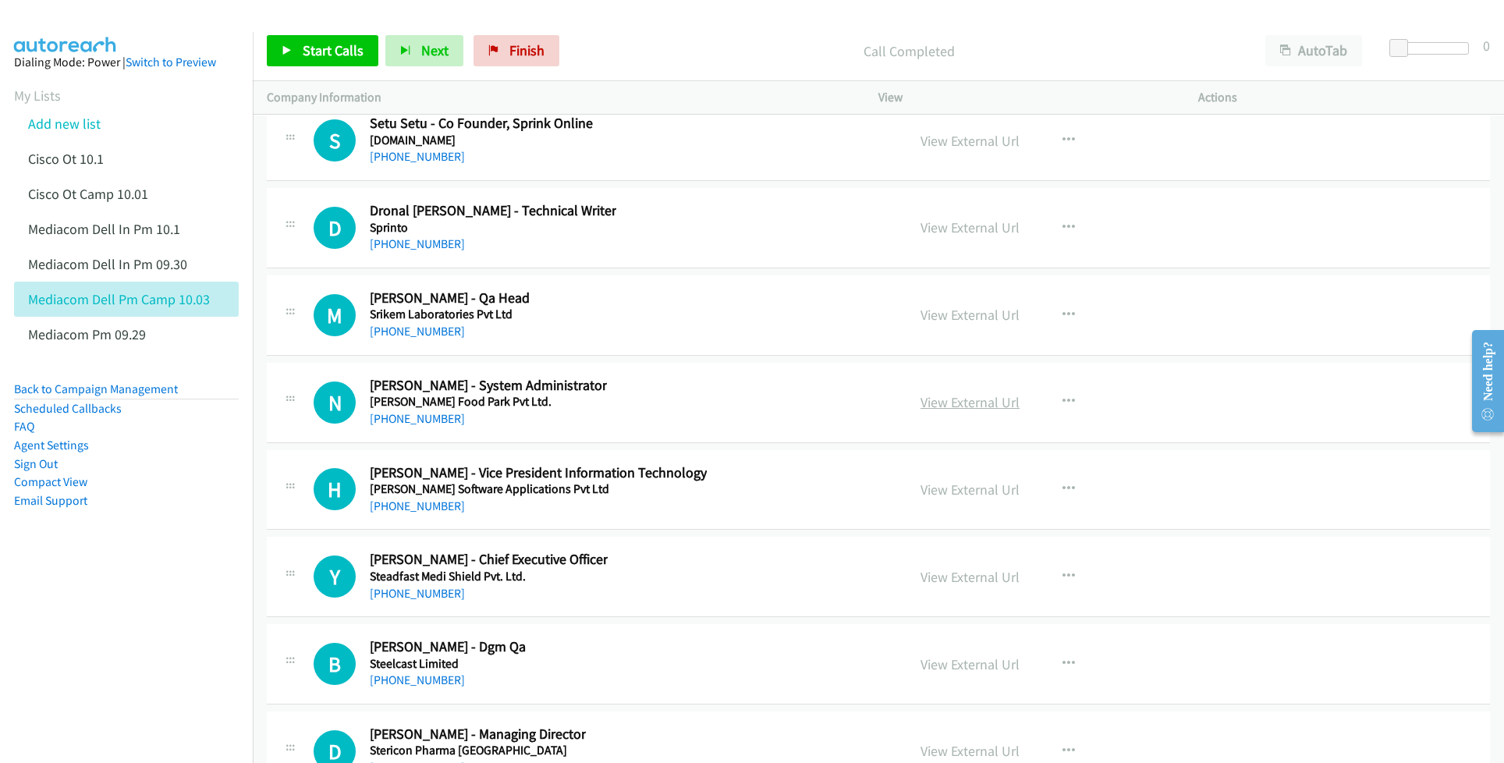
click at [943, 411] on link "View External Url" at bounding box center [970, 402] width 99 height 18
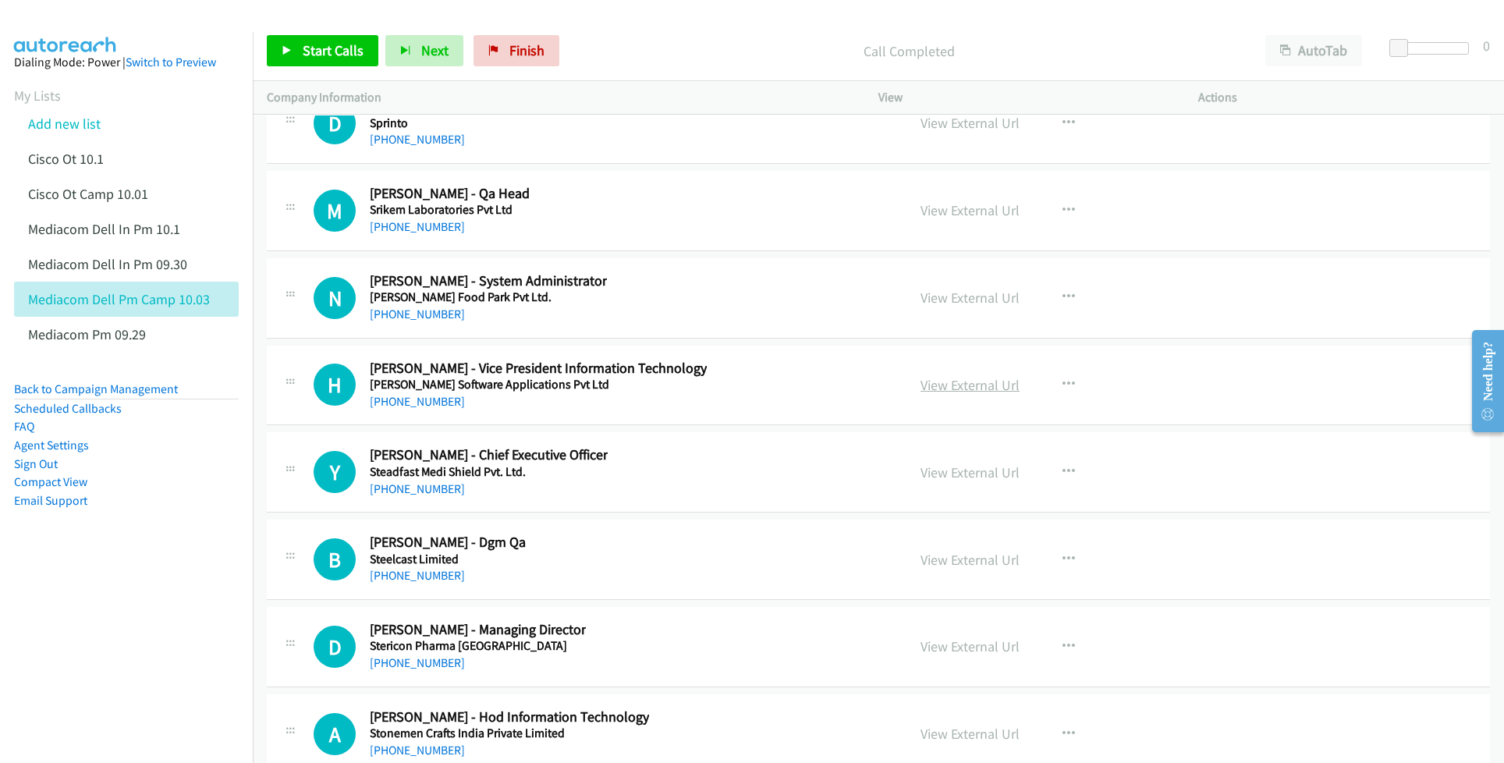
click at [928, 394] on link "View External Url" at bounding box center [970, 385] width 99 height 18
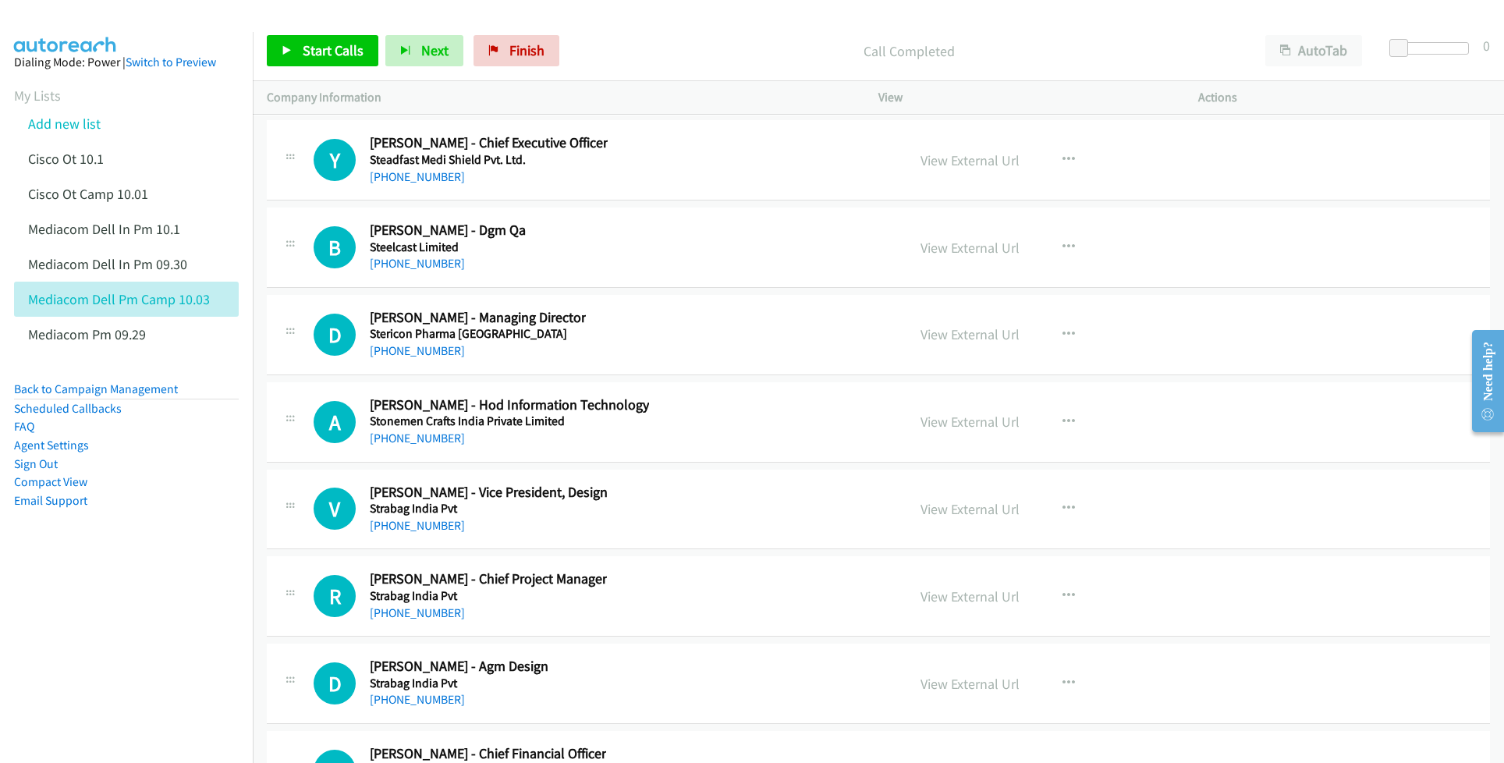
scroll to position [36612, 0]
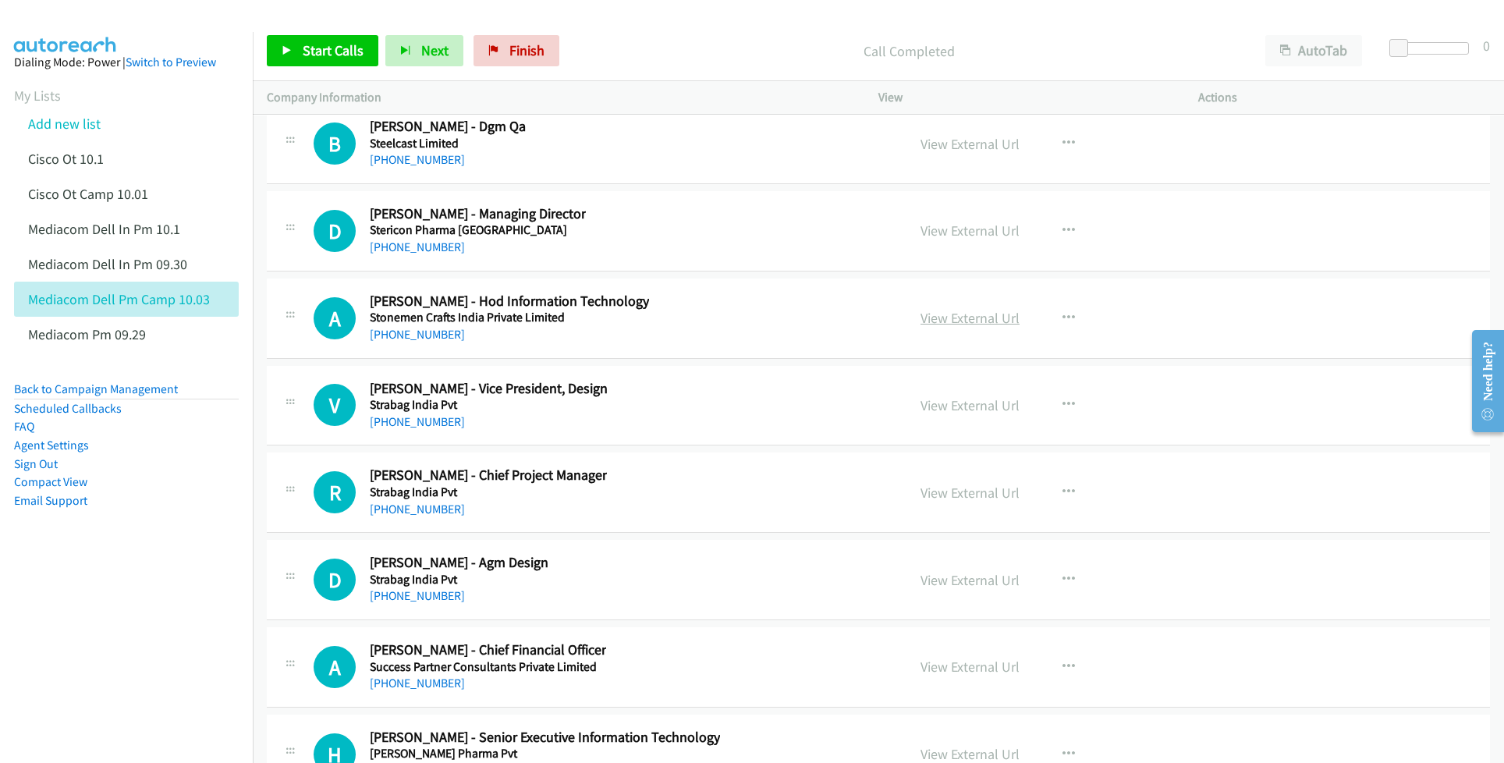
click at [978, 327] on link "View External Url" at bounding box center [970, 318] width 99 height 18
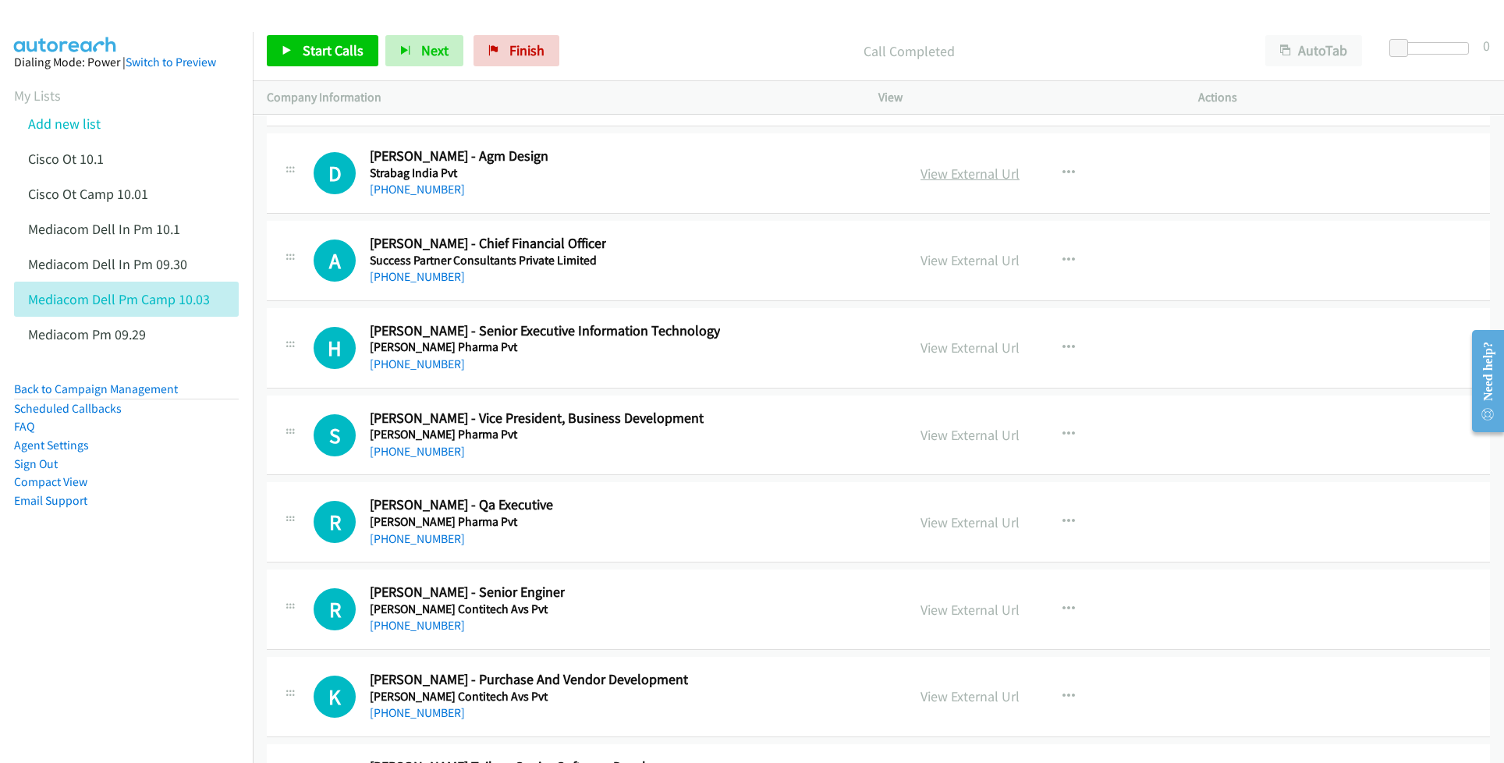
scroll to position [37028, 0]
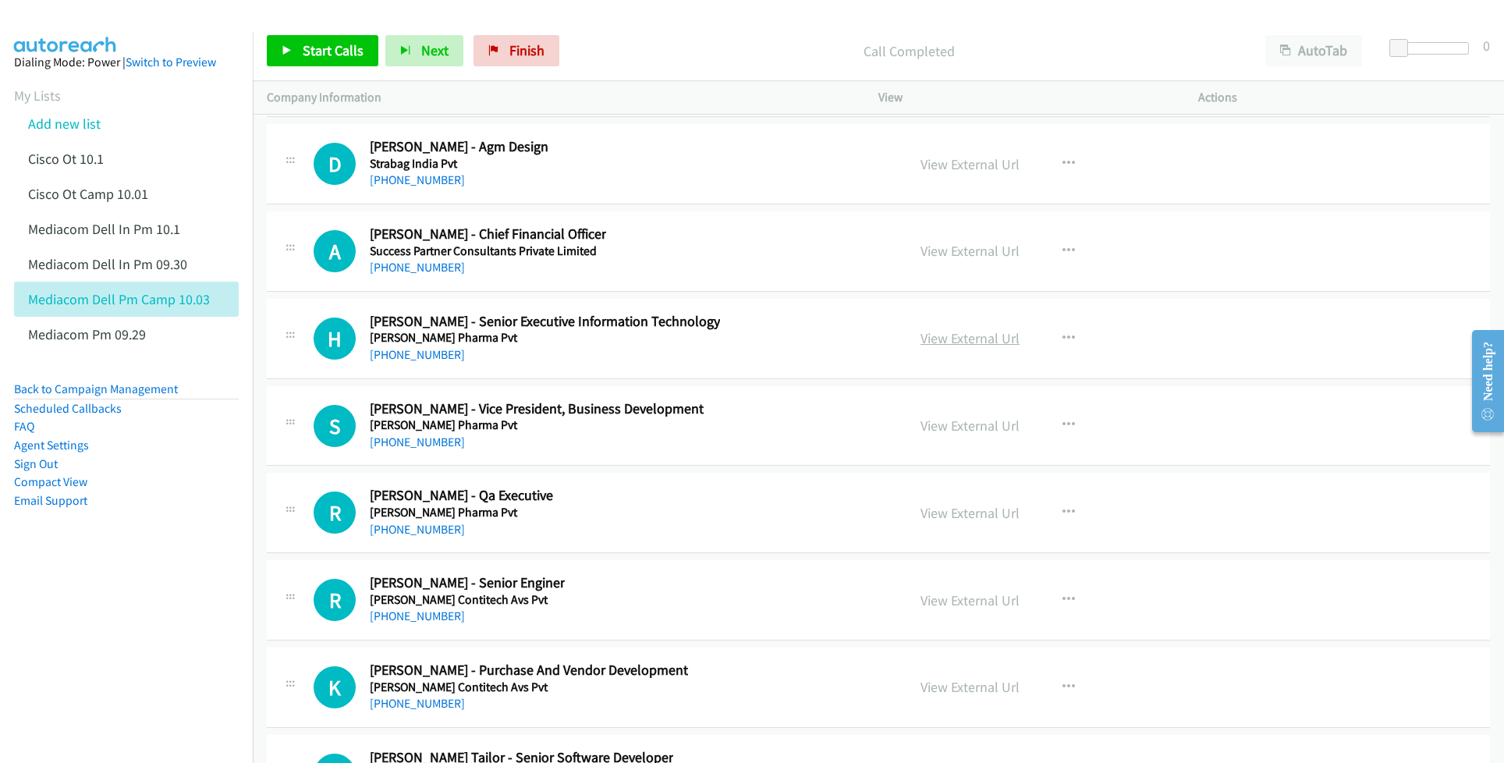
click at [959, 347] on link "View External Url" at bounding box center [970, 338] width 99 height 18
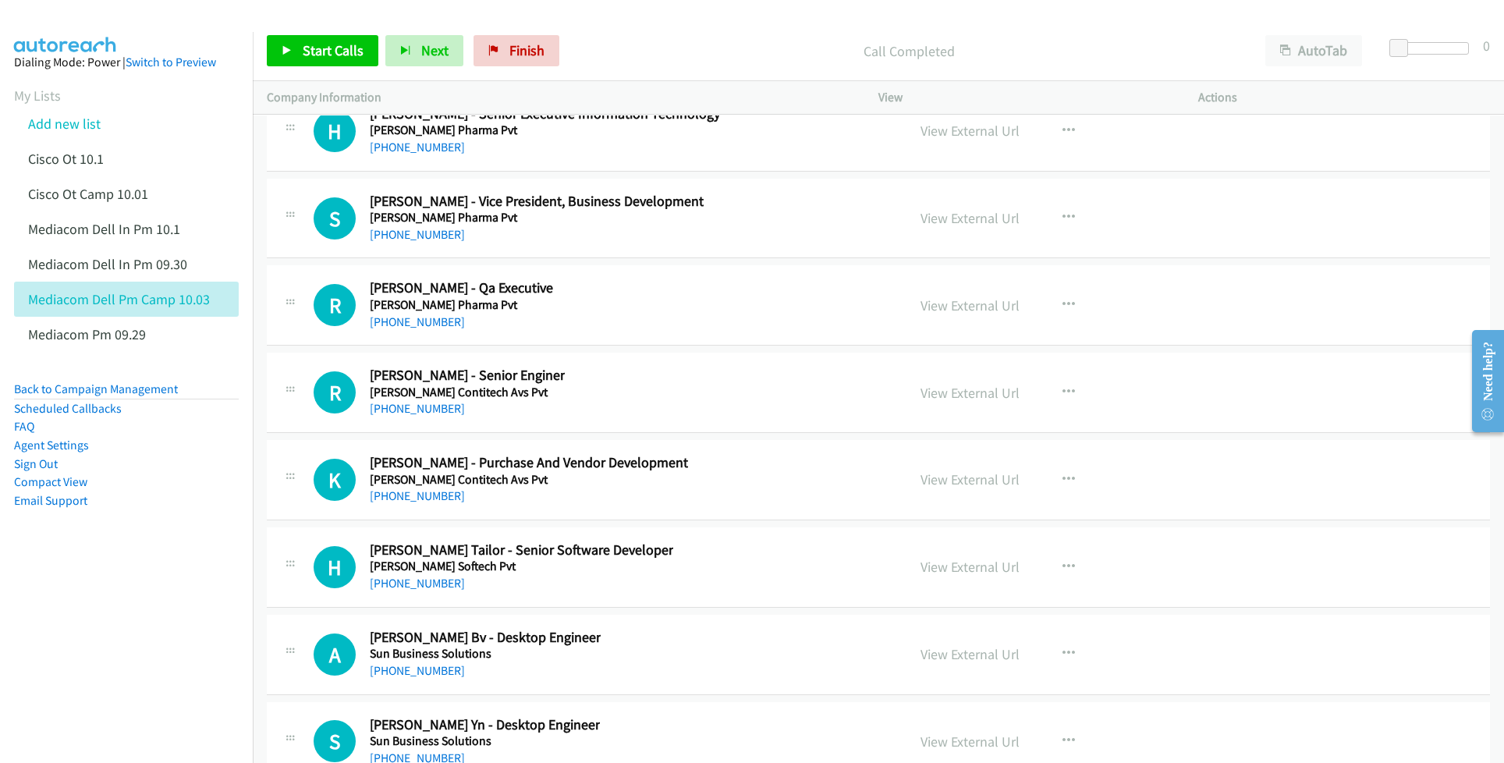
scroll to position [37236, 0]
click at [959, 401] on link "View External Url" at bounding box center [970, 392] width 99 height 18
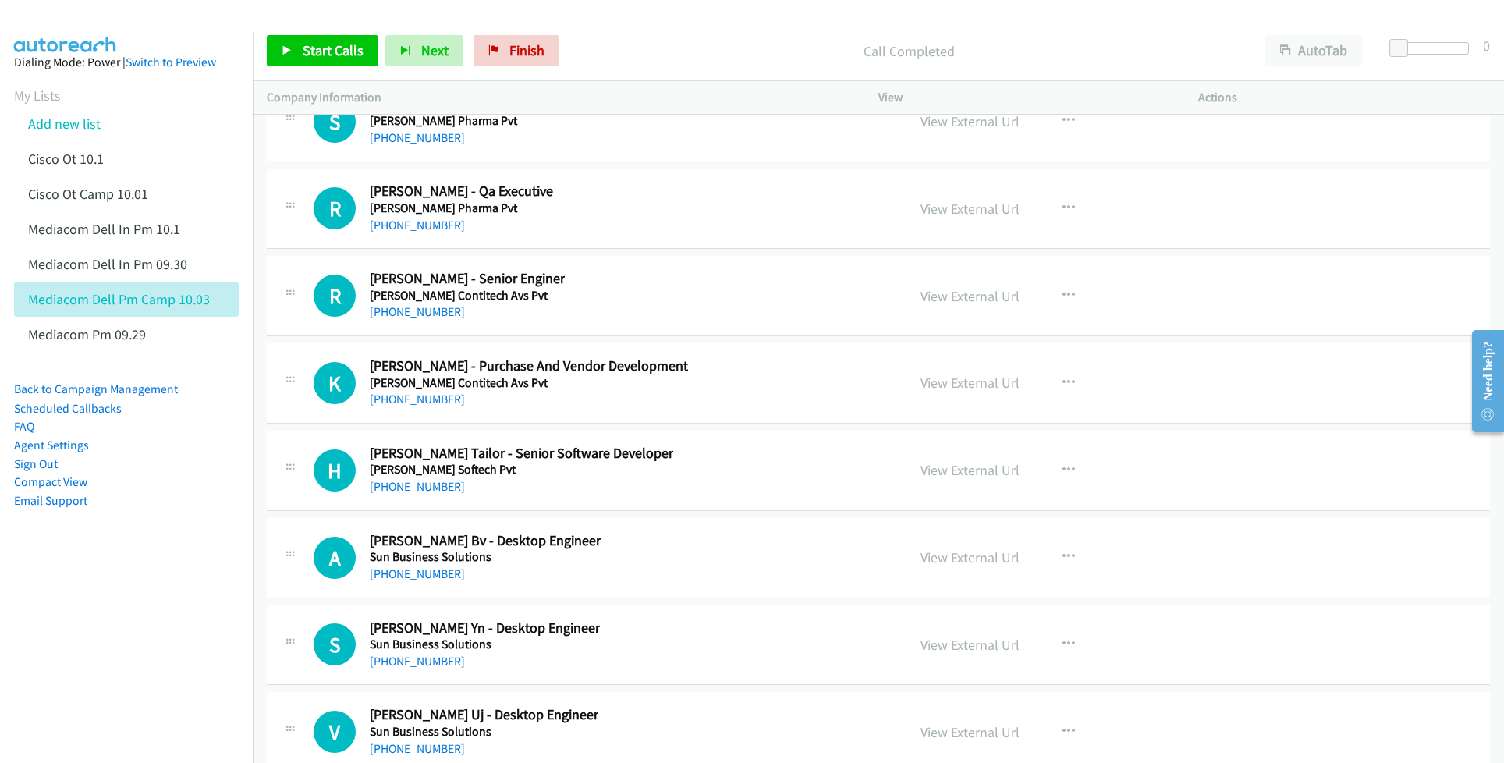
scroll to position [37340, 0]
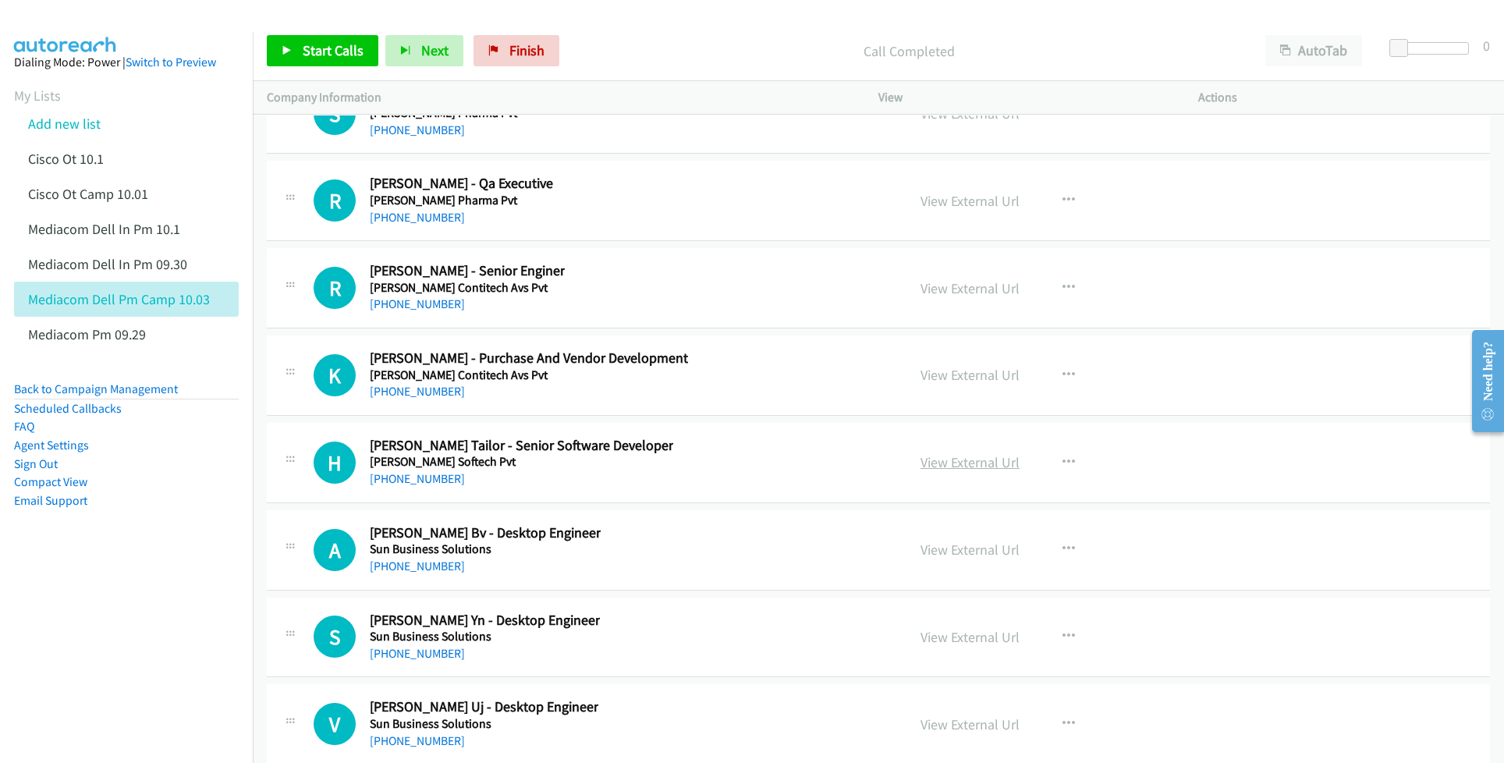
click at [931, 471] on link "View External Url" at bounding box center [970, 462] width 99 height 18
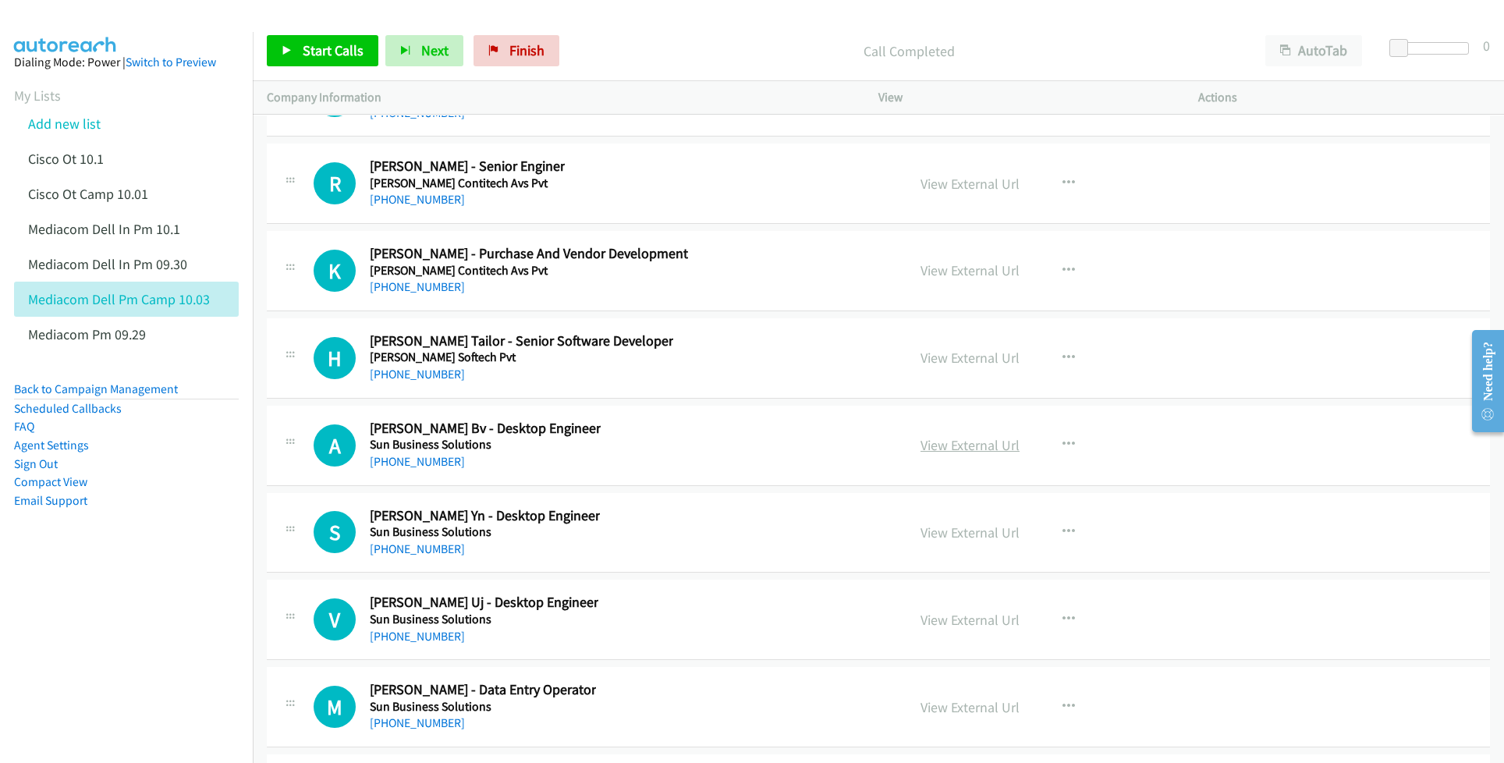
click at [950, 454] on link "View External Url" at bounding box center [970, 445] width 99 height 18
click at [949, 541] on link "View External Url" at bounding box center [970, 532] width 99 height 18
click at [947, 629] on link "View External Url" at bounding box center [970, 620] width 99 height 18
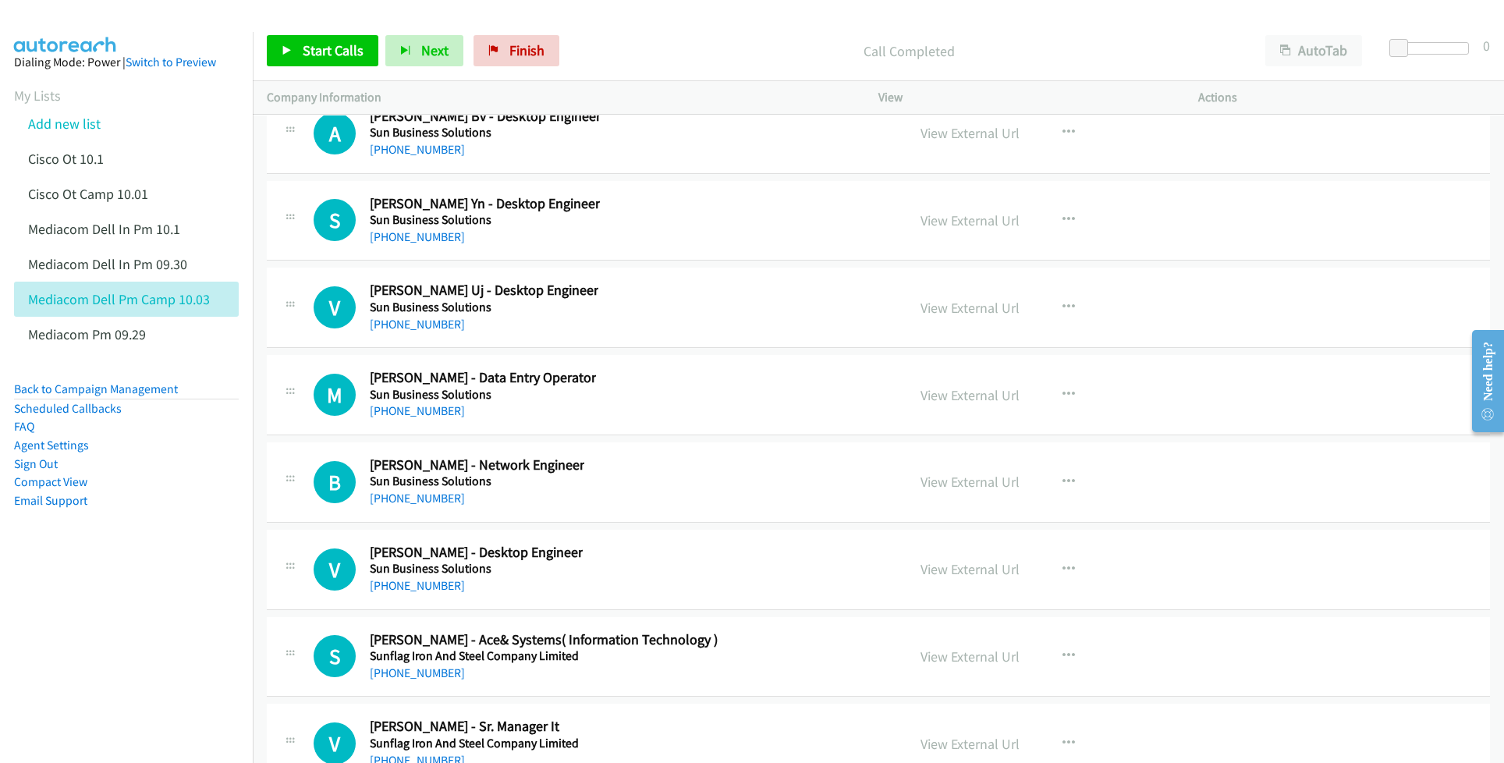
scroll to position [37860, 0]
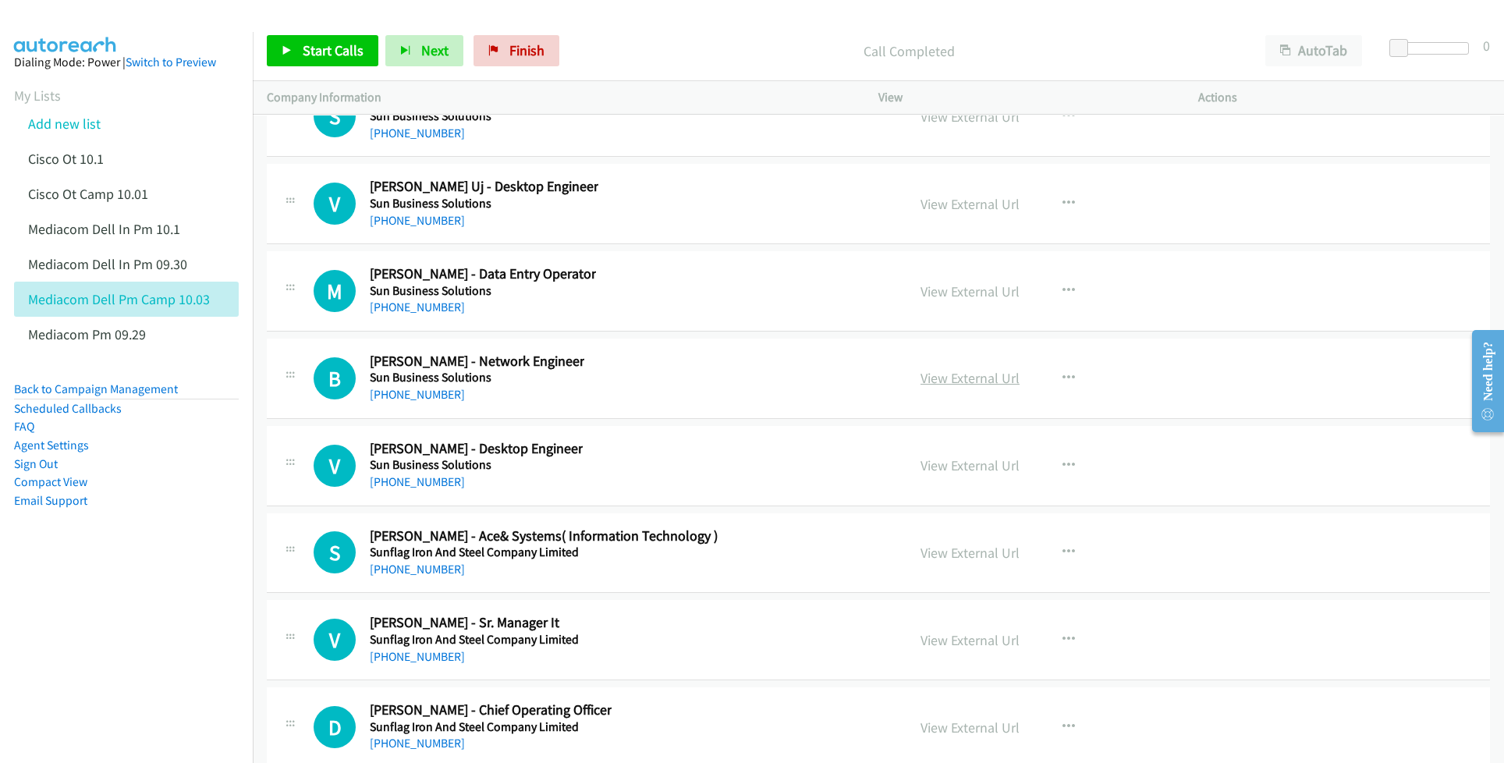
click at [949, 387] on link "View External Url" at bounding box center [970, 378] width 99 height 18
click at [959, 474] on link "View External Url" at bounding box center [970, 465] width 99 height 18
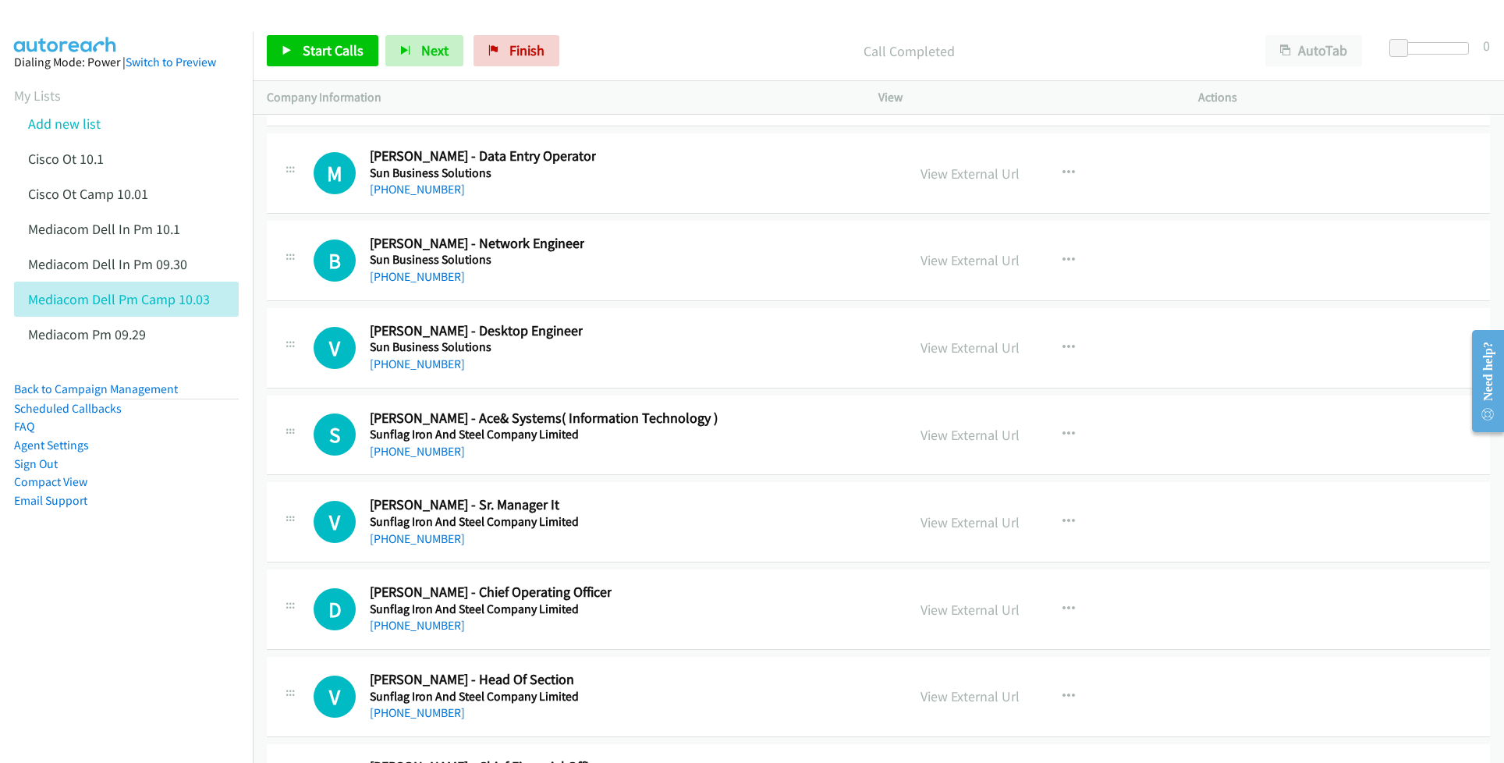
scroll to position [38068, 0]
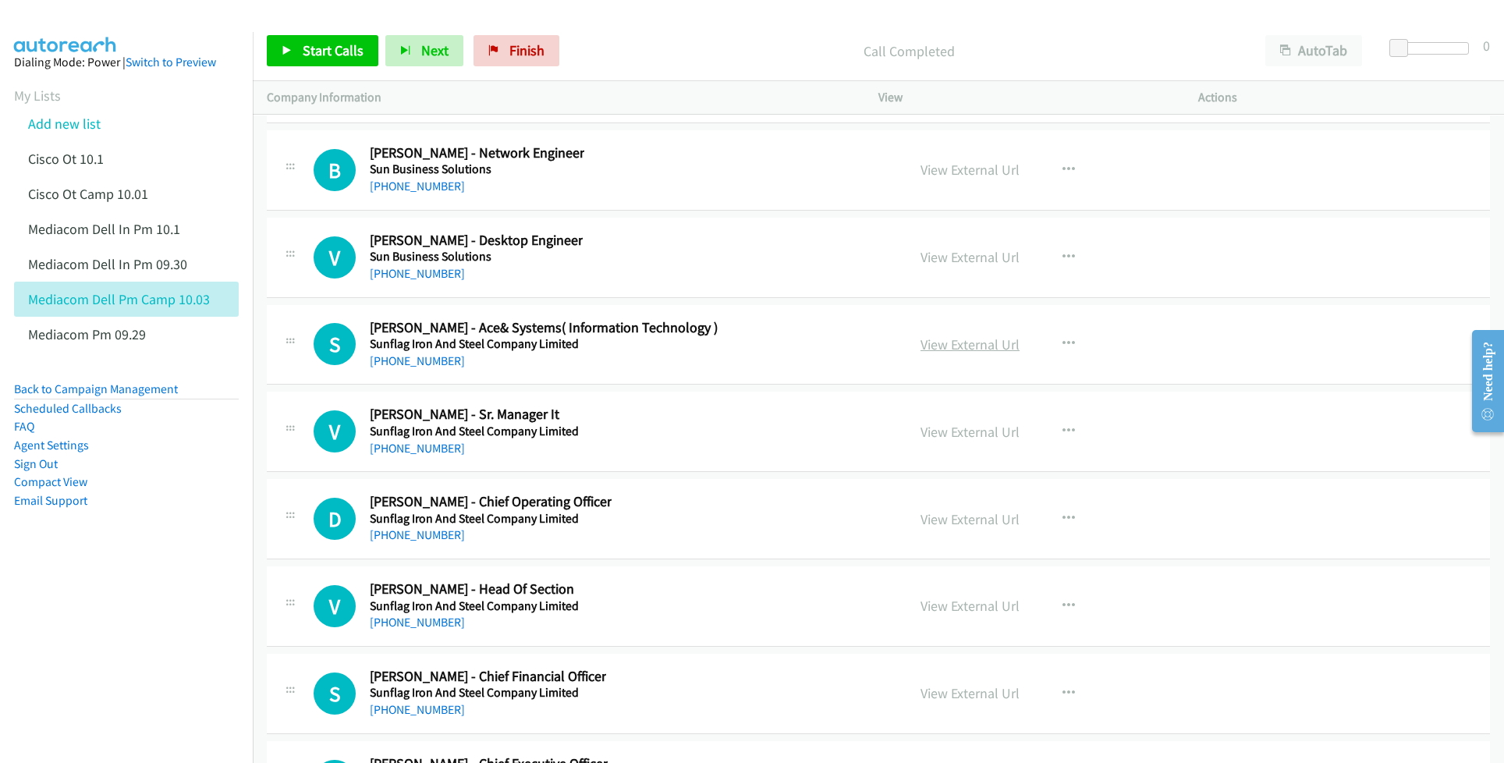
click at [945, 353] on link "View External Url" at bounding box center [970, 344] width 99 height 18
click at [943, 441] on link "View External Url" at bounding box center [970, 432] width 99 height 18
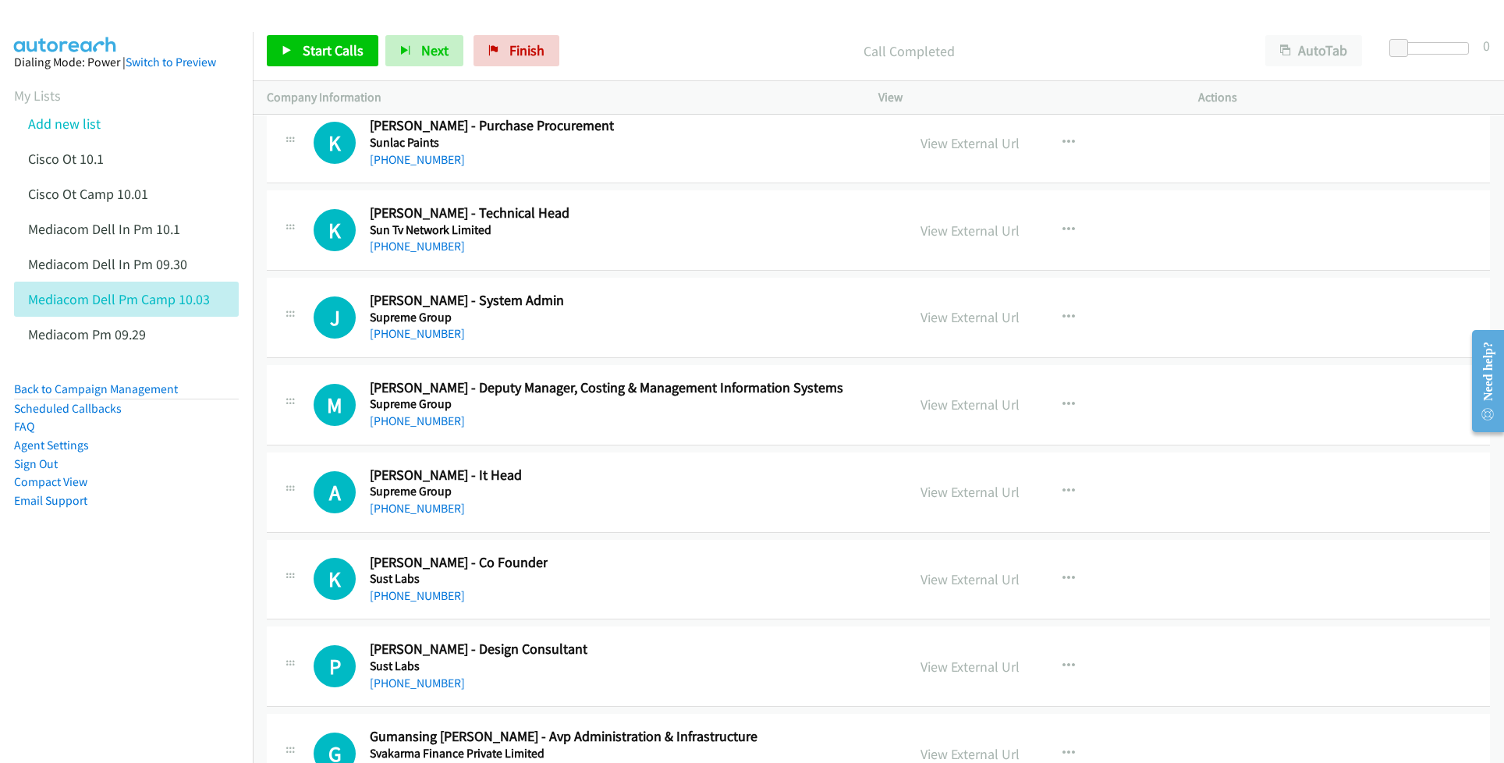
scroll to position [38796, 0]
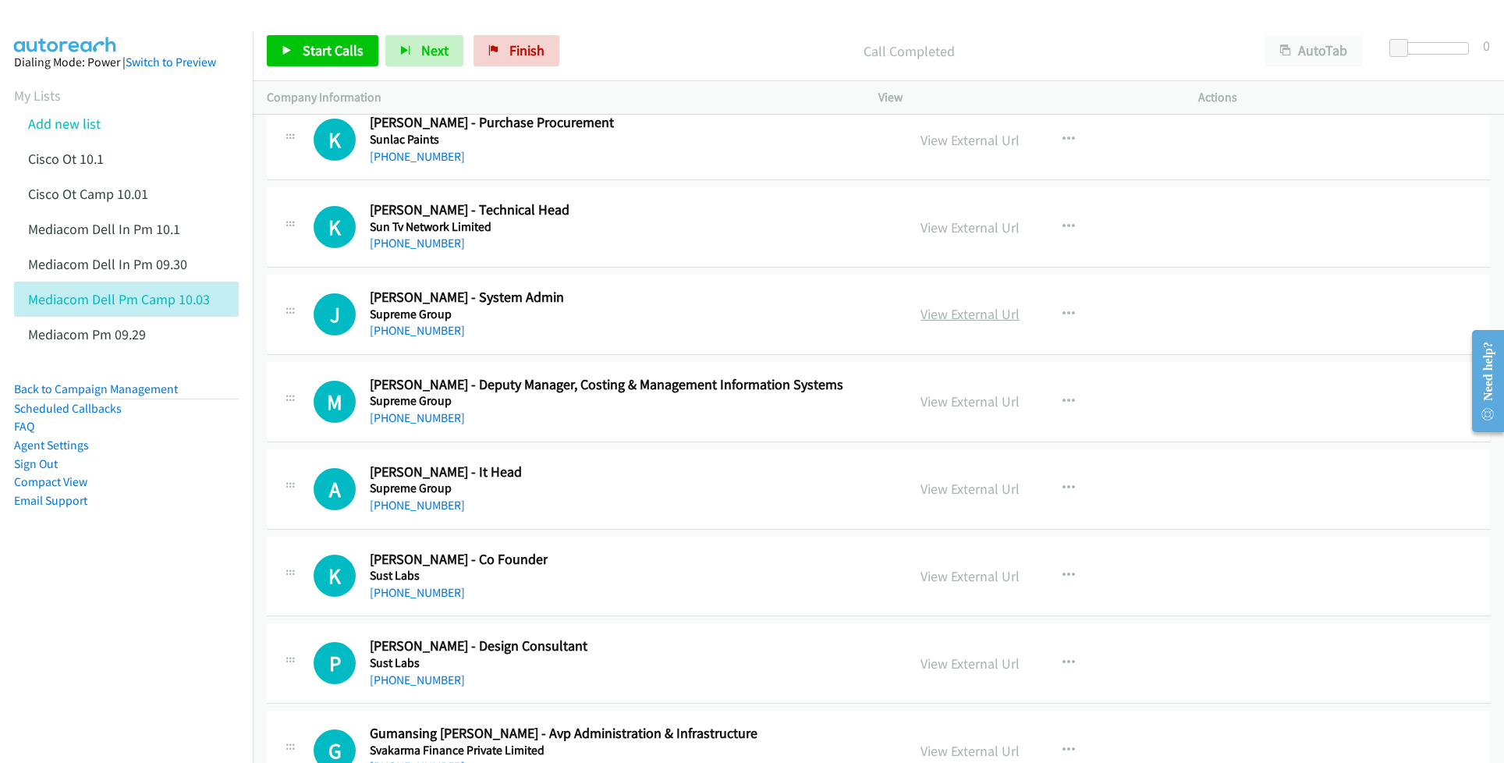
click at [977, 323] on link "View External Url" at bounding box center [970, 314] width 99 height 18
click at [952, 498] on link "View External Url" at bounding box center [970, 489] width 99 height 18
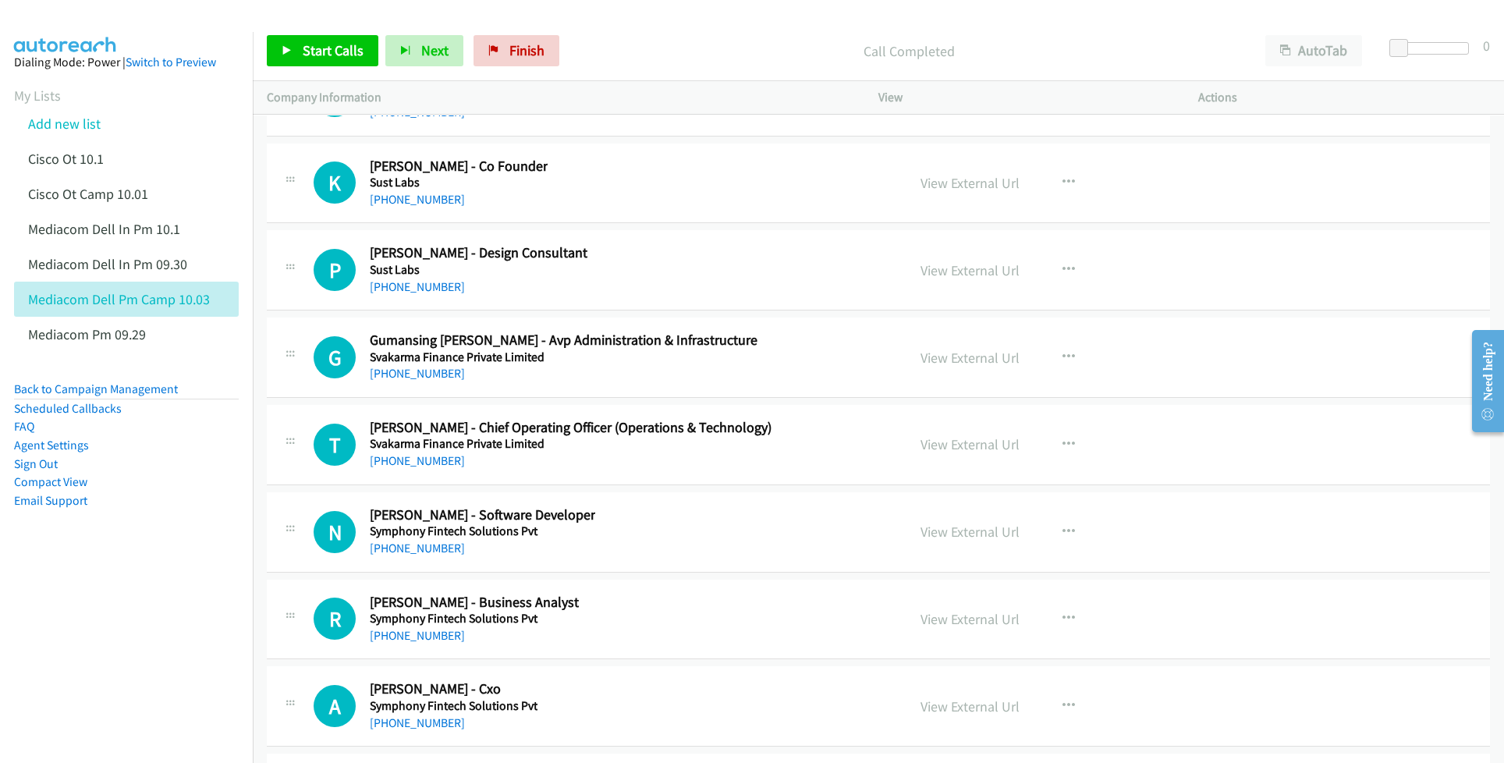
scroll to position [39212, 0]
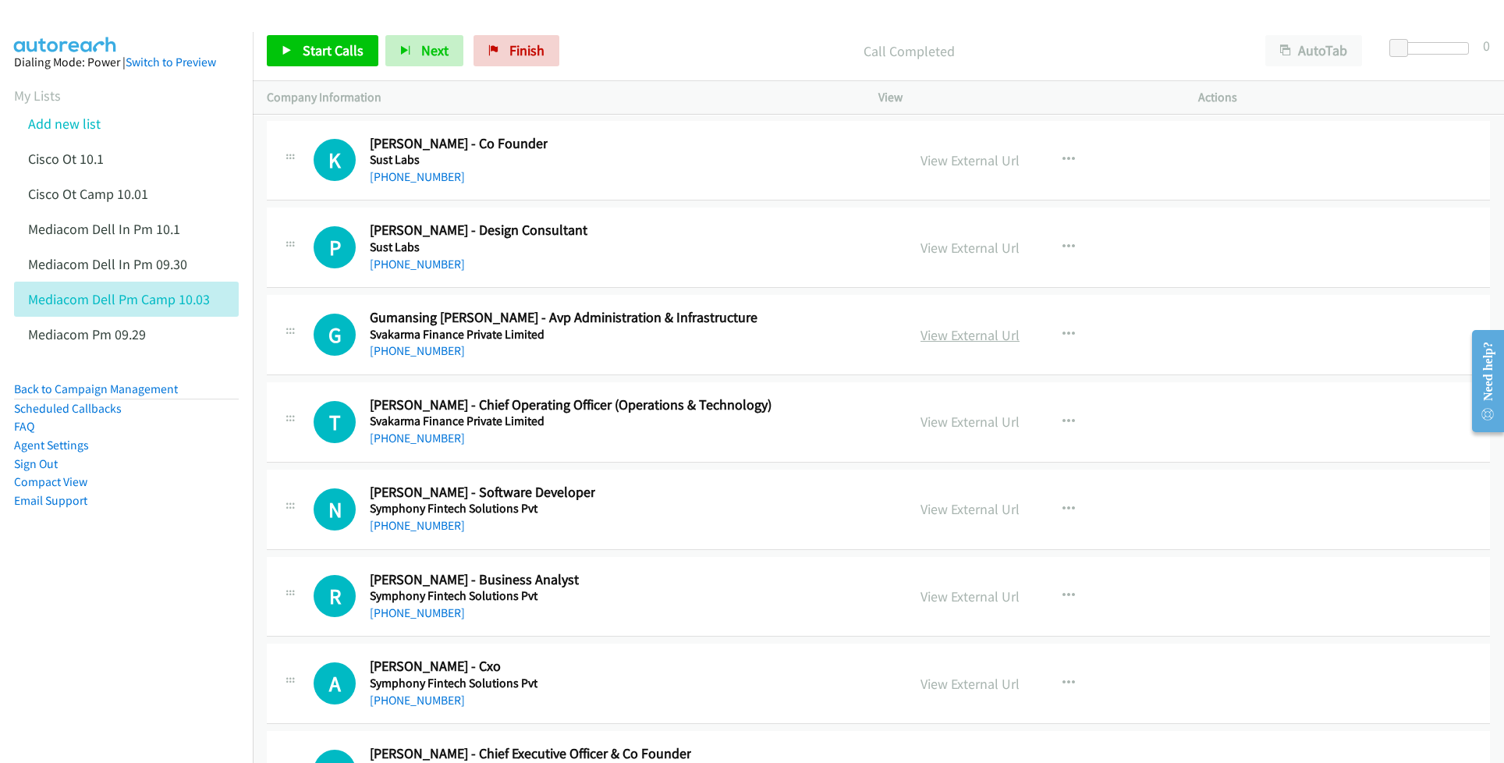
click at [971, 344] on link "View External Url" at bounding box center [970, 335] width 99 height 18
drag, startPoint x: 931, startPoint y: 623, endPoint x: 732, endPoint y: 585, distance: 203.2
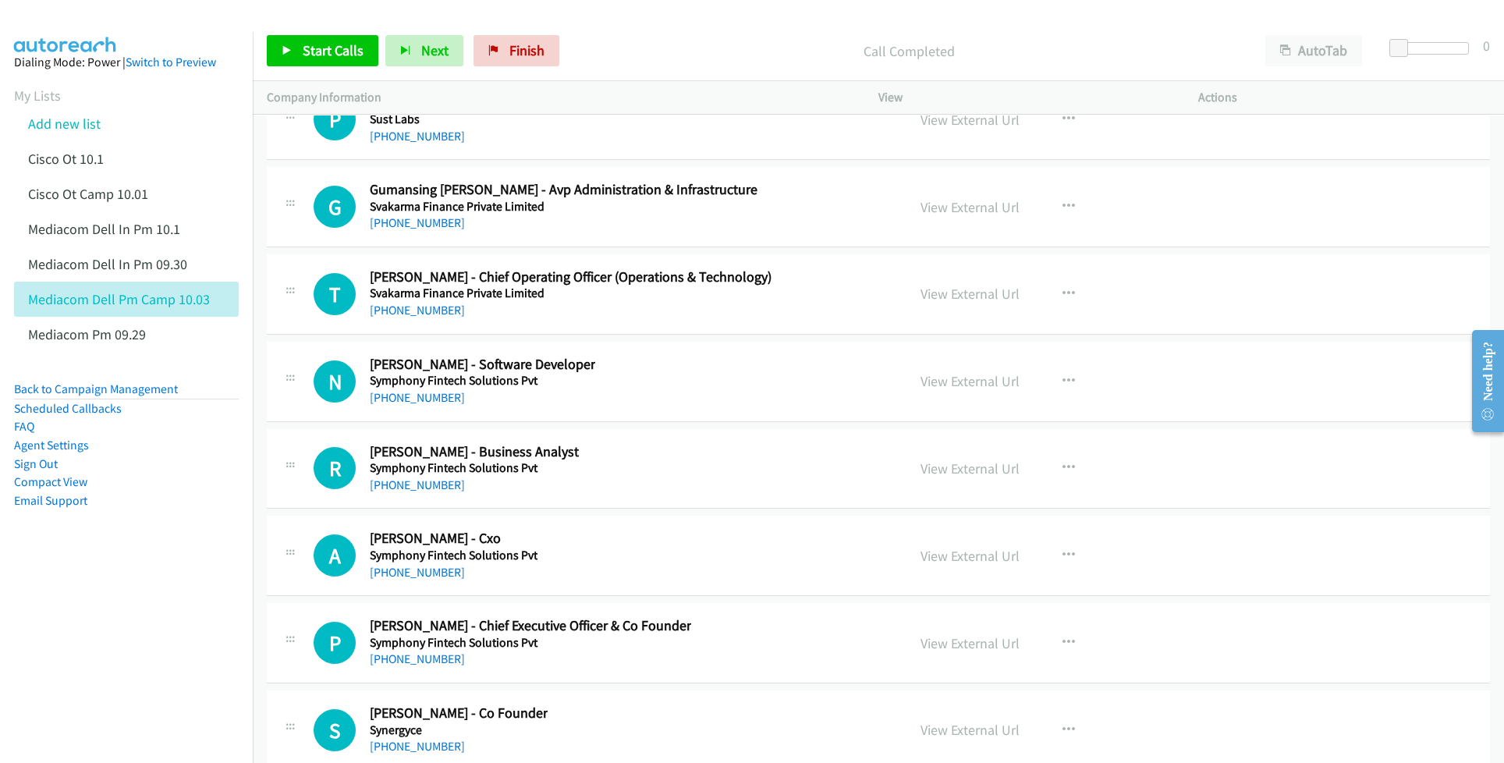
scroll to position [39317, 0]
